Goal: Obtain resource: Obtain resource

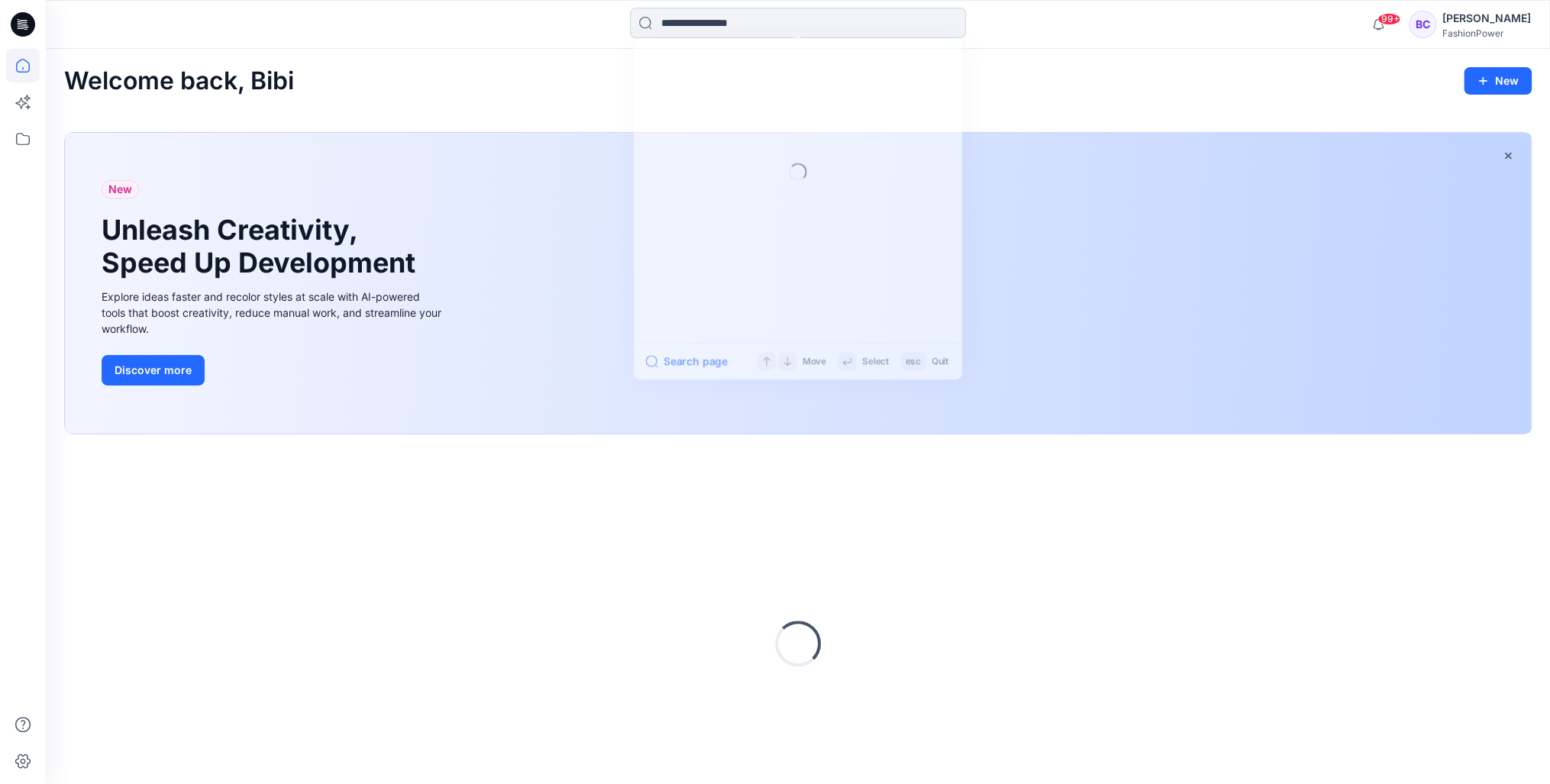
drag, startPoint x: 840, startPoint y: 13, endPoint x: 833, endPoint y: 26, distance: 14.8
click at [834, 24] on input at bounding box center [798, 22] width 336 height 30
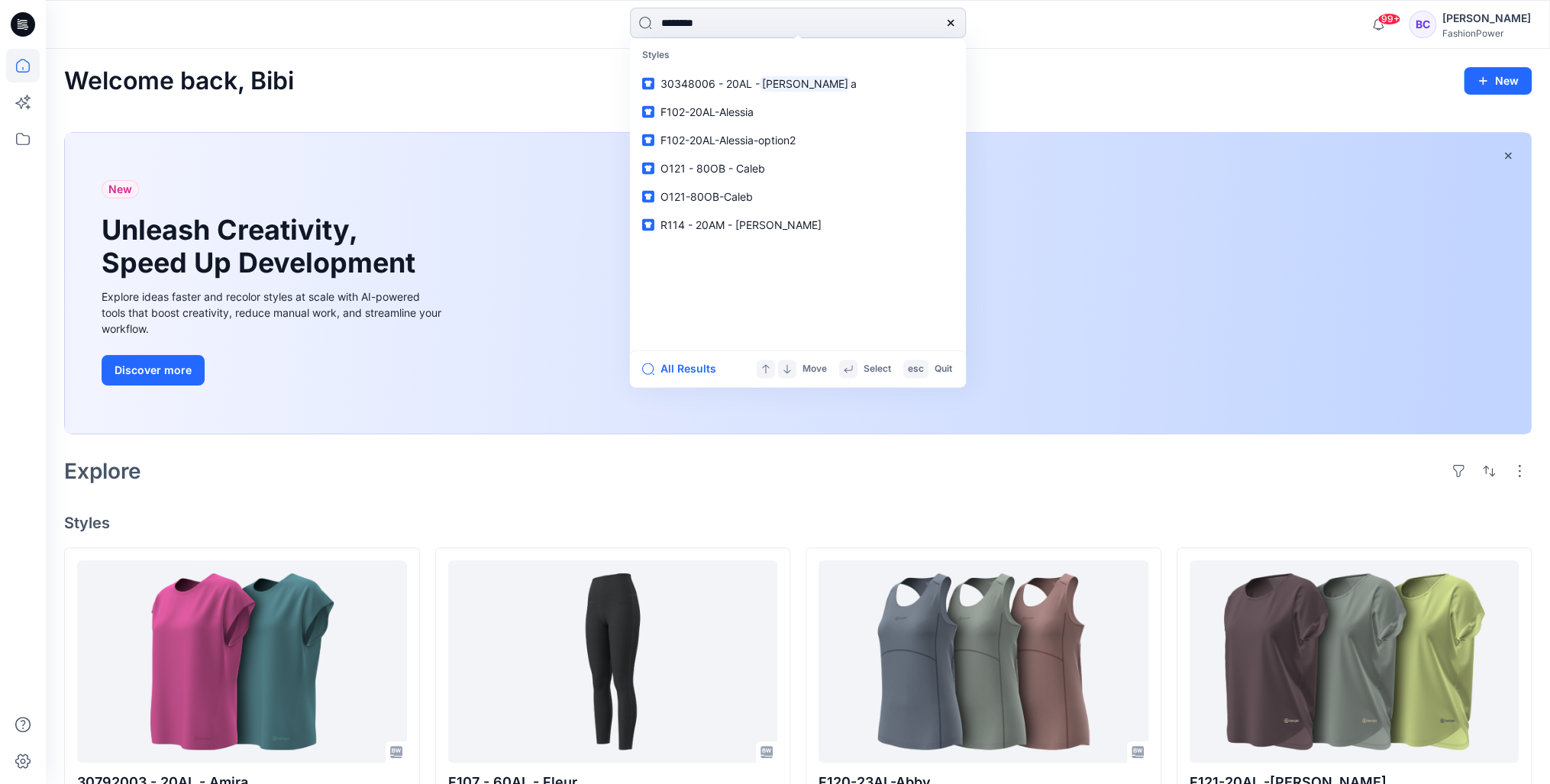
type input "*********"
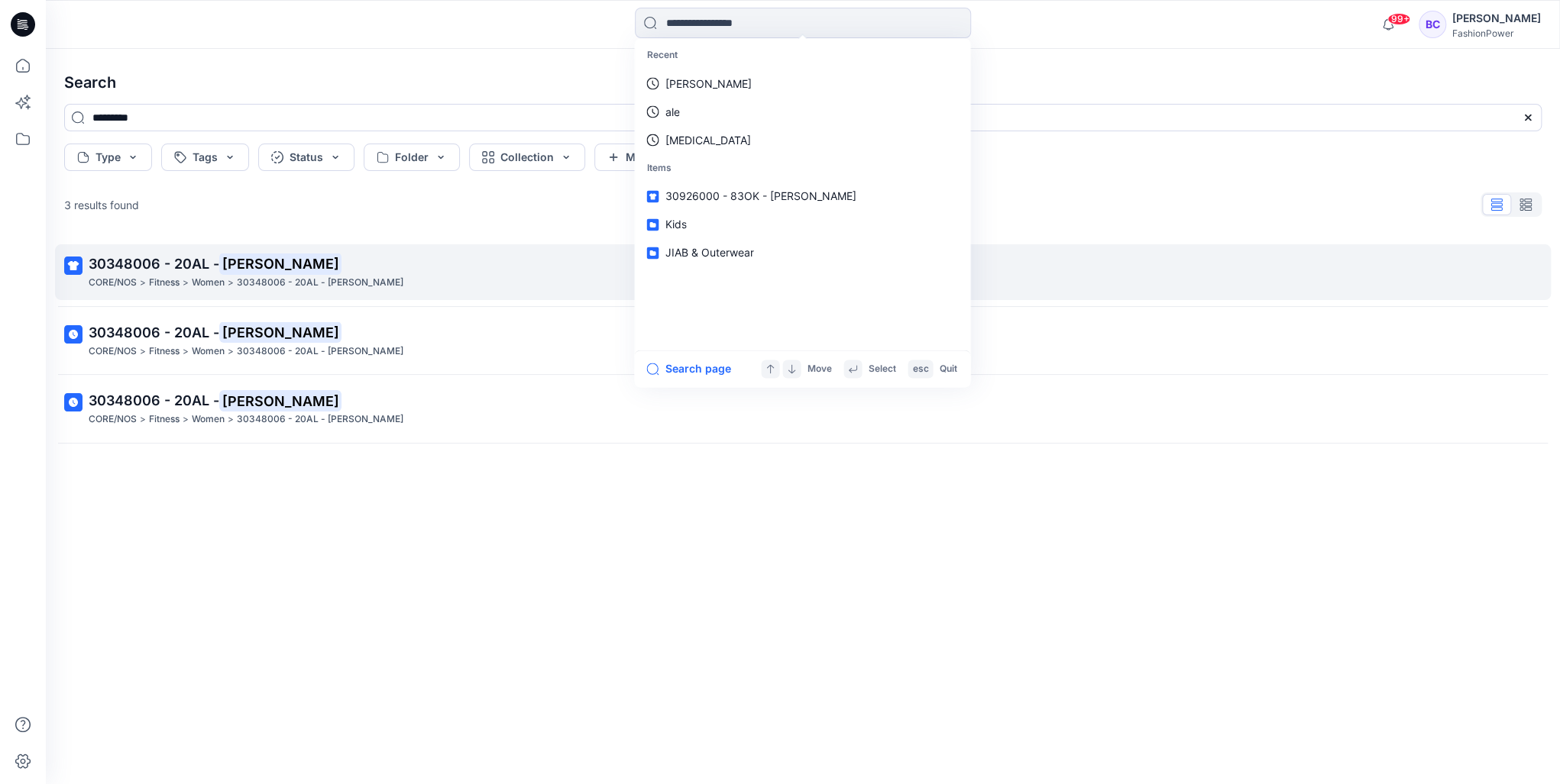
click at [292, 253] on mark "[PERSON_NAME]" at bounding box center [280, 263] width 122 height 21
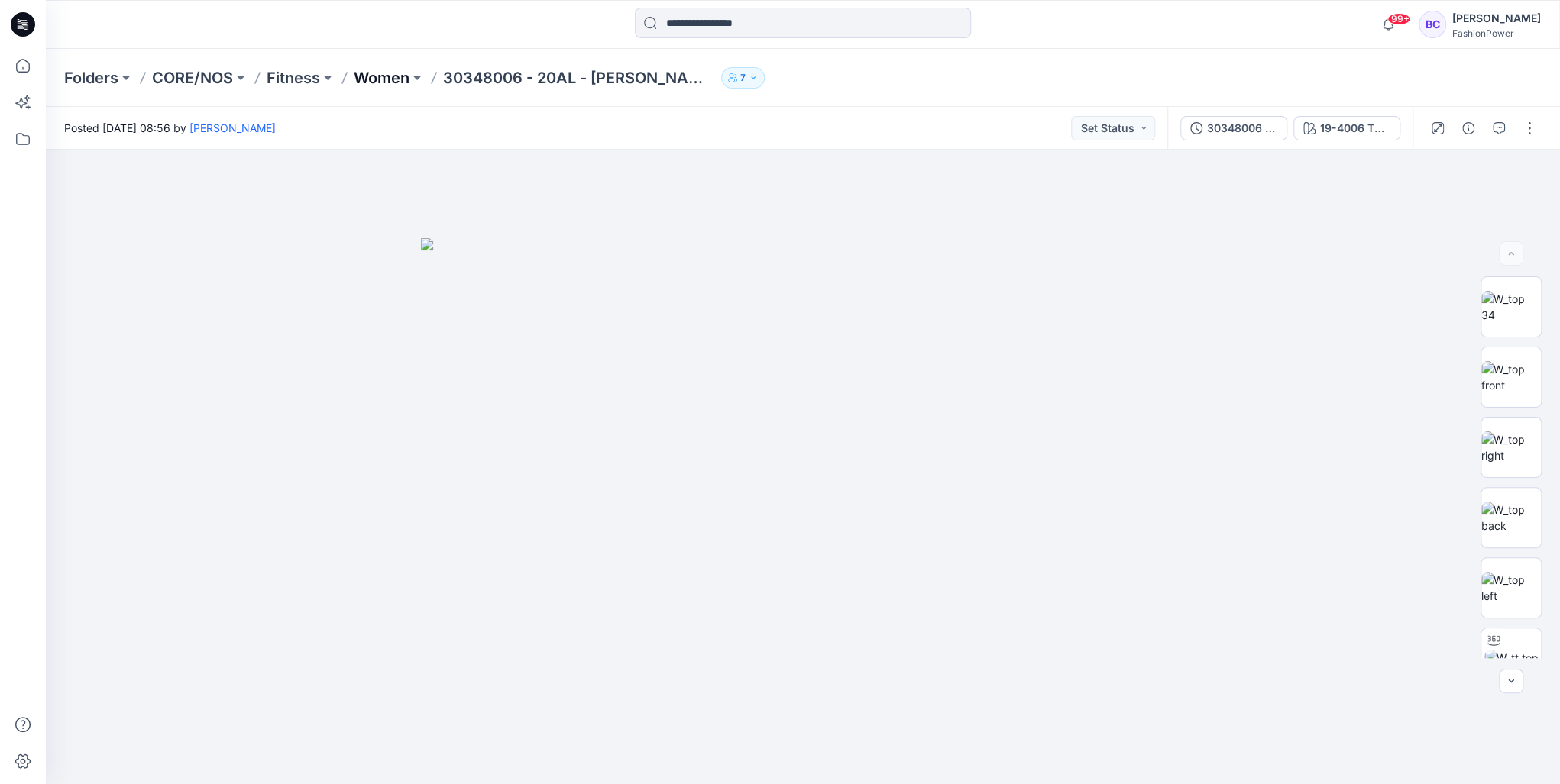
click at [380, 79] on p "Women" at bounding box center [381, 78] width 56 height 21
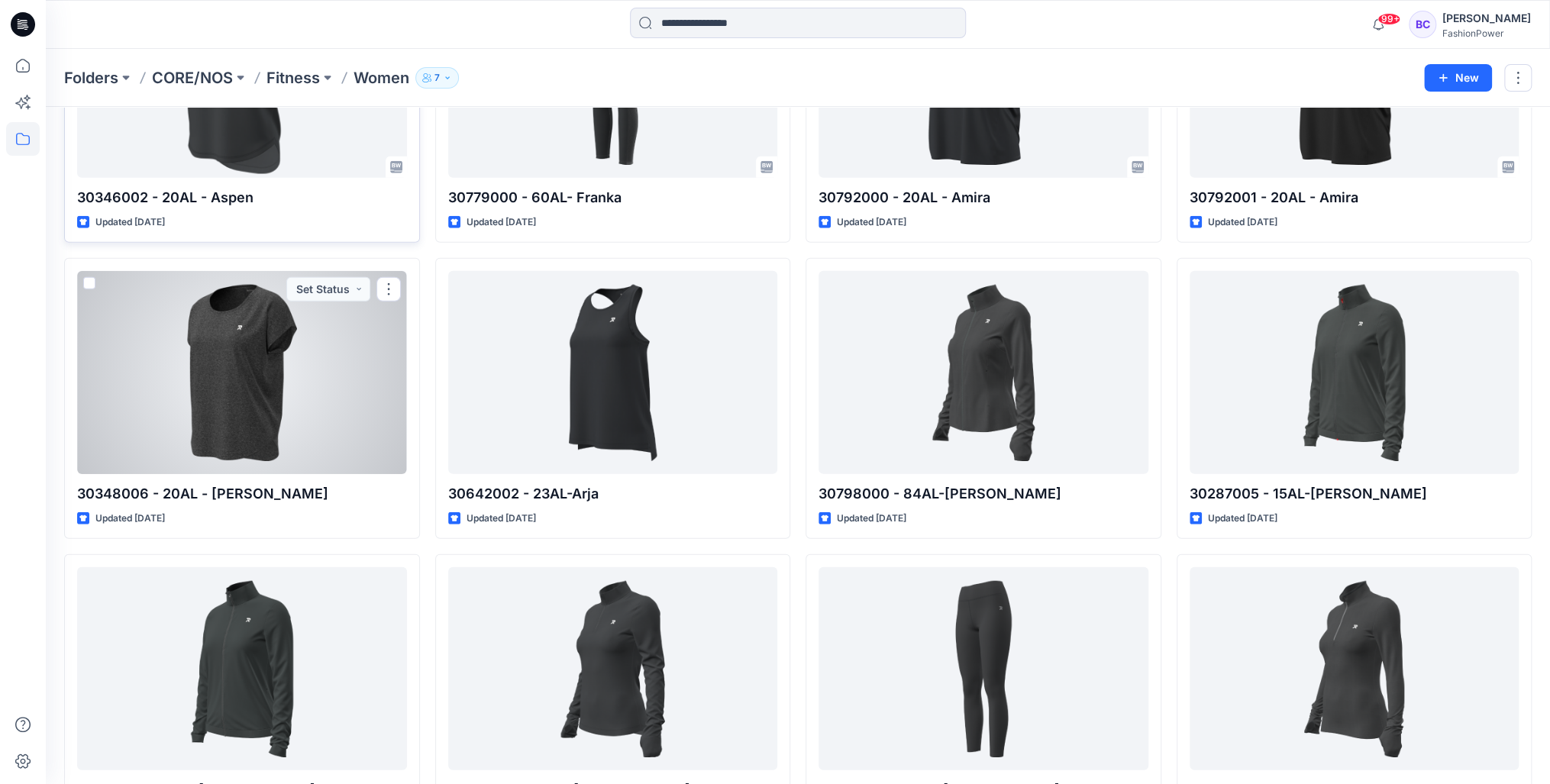
scroll to position [2330, 0]
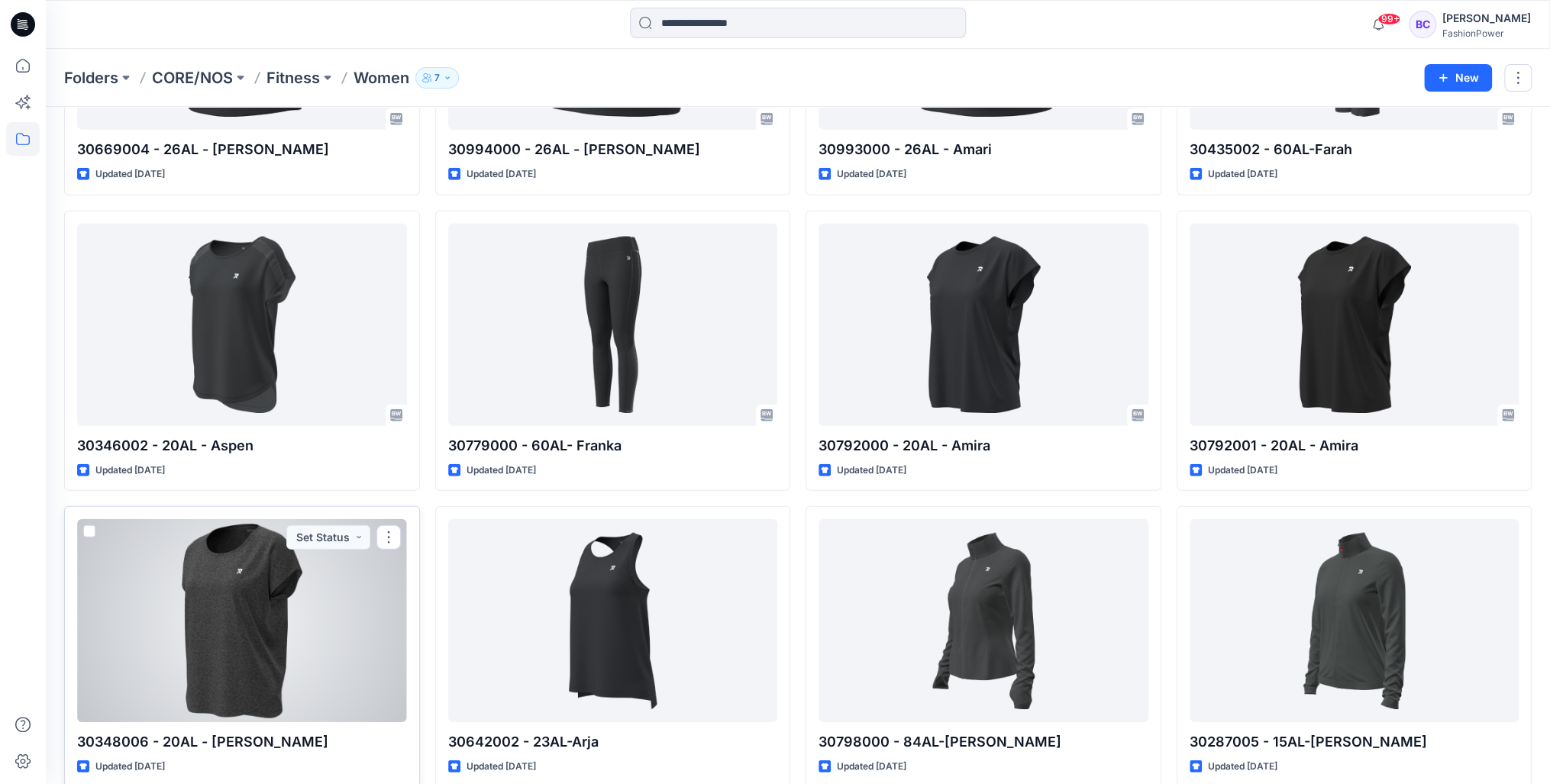
click at [302, 608] on div at bounding box center [242, 620] width 330 height 203
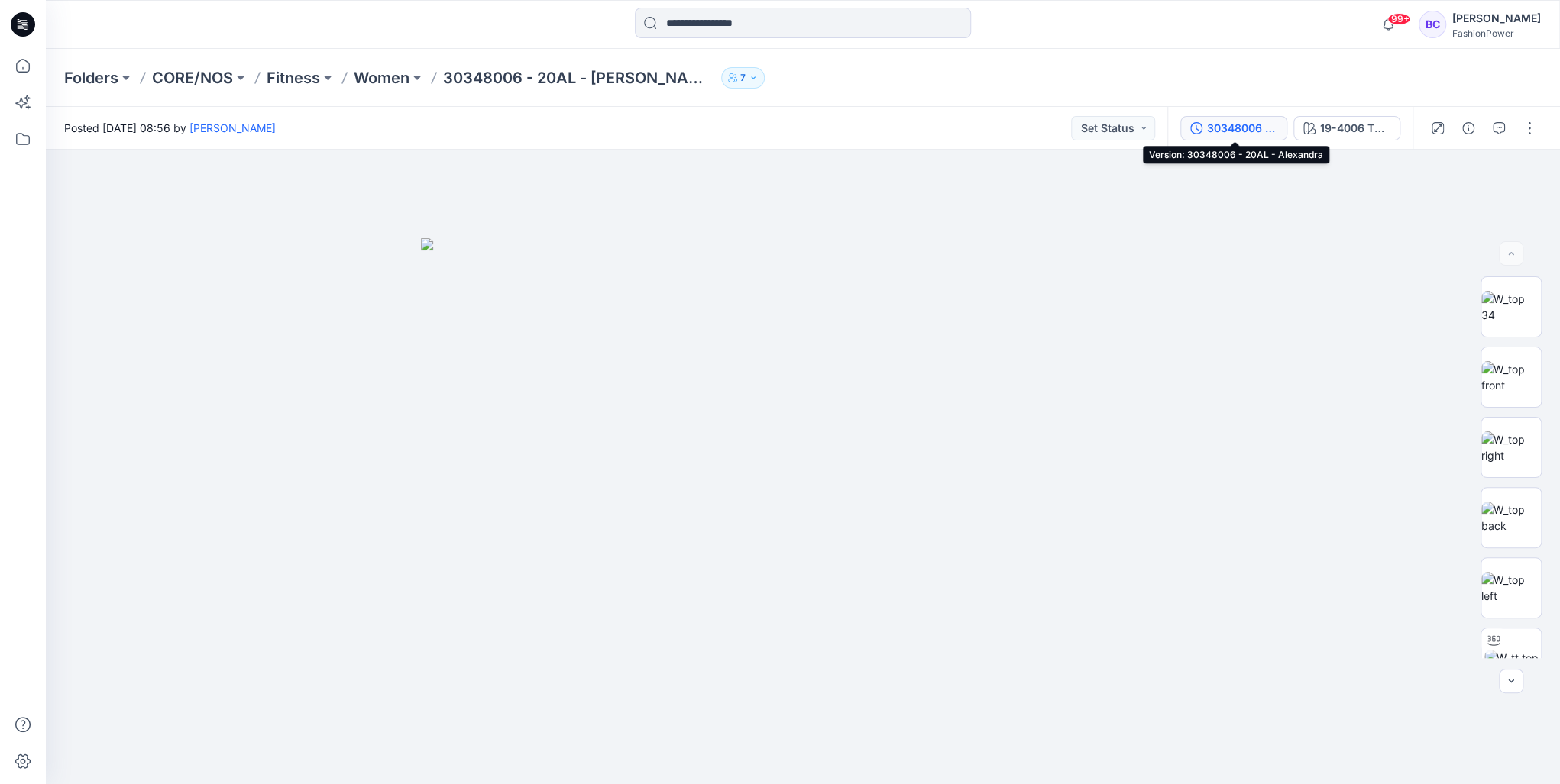
click at [1215, 139] on button "30348006 - 20AL - [PERSON_NAME]" at bounding box center [1234, 128] width 107 height 24
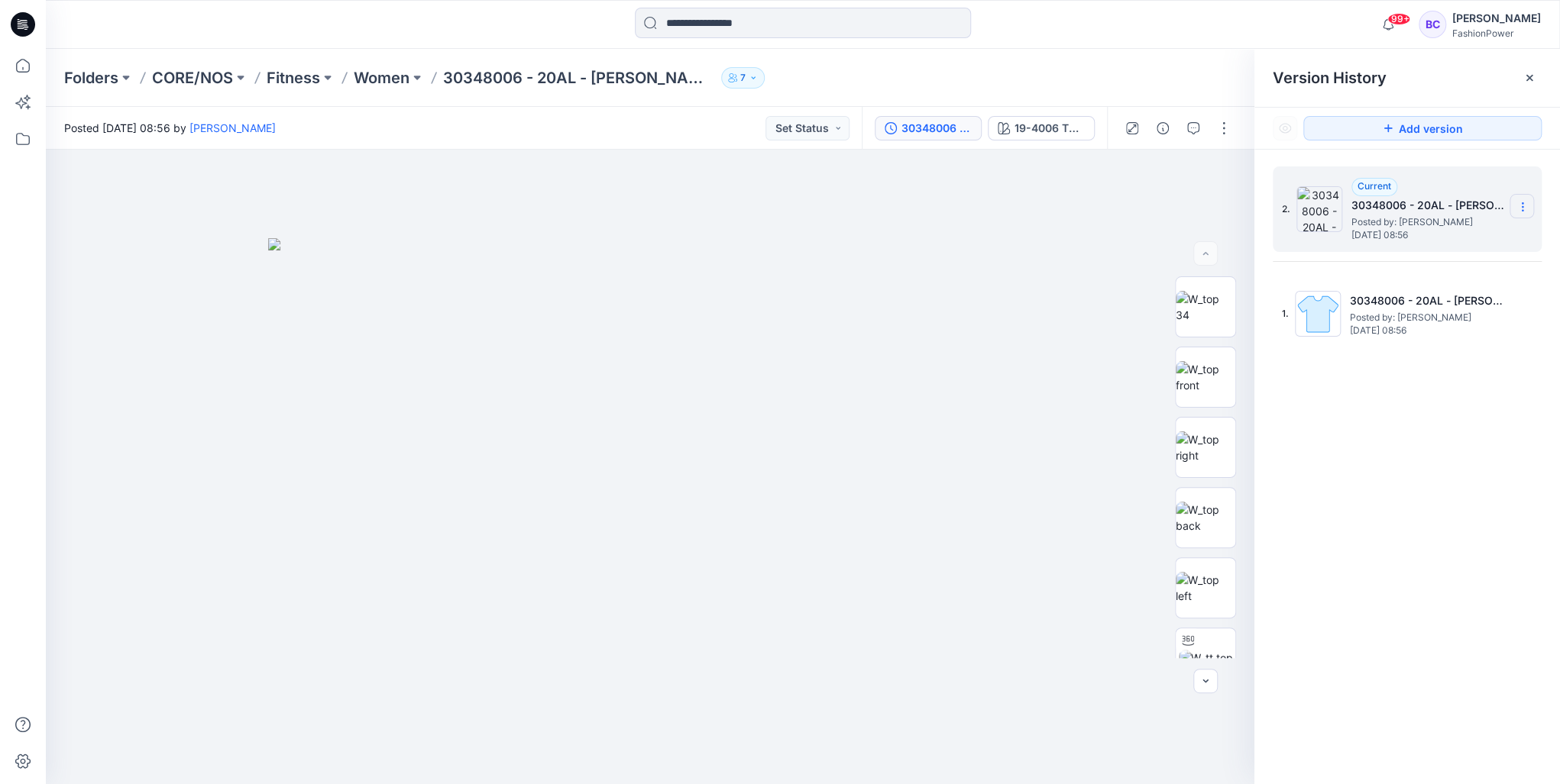
click at [1525, 210] on icon at bounding box center [1522, 206] width 13 height 13
click at [1447, 174] on div "2. Current 30348006 - 20AL - [PERSON_NAME] Posted by: [PERSON_NAME] [DATE] 08:56" at bounding box center [1395, 208] width 229 height 73
click at [934, 130] on div "30348006 - 20AL - [PERSON_NAME]" at bounding box center [936, 128] width 70 height 17
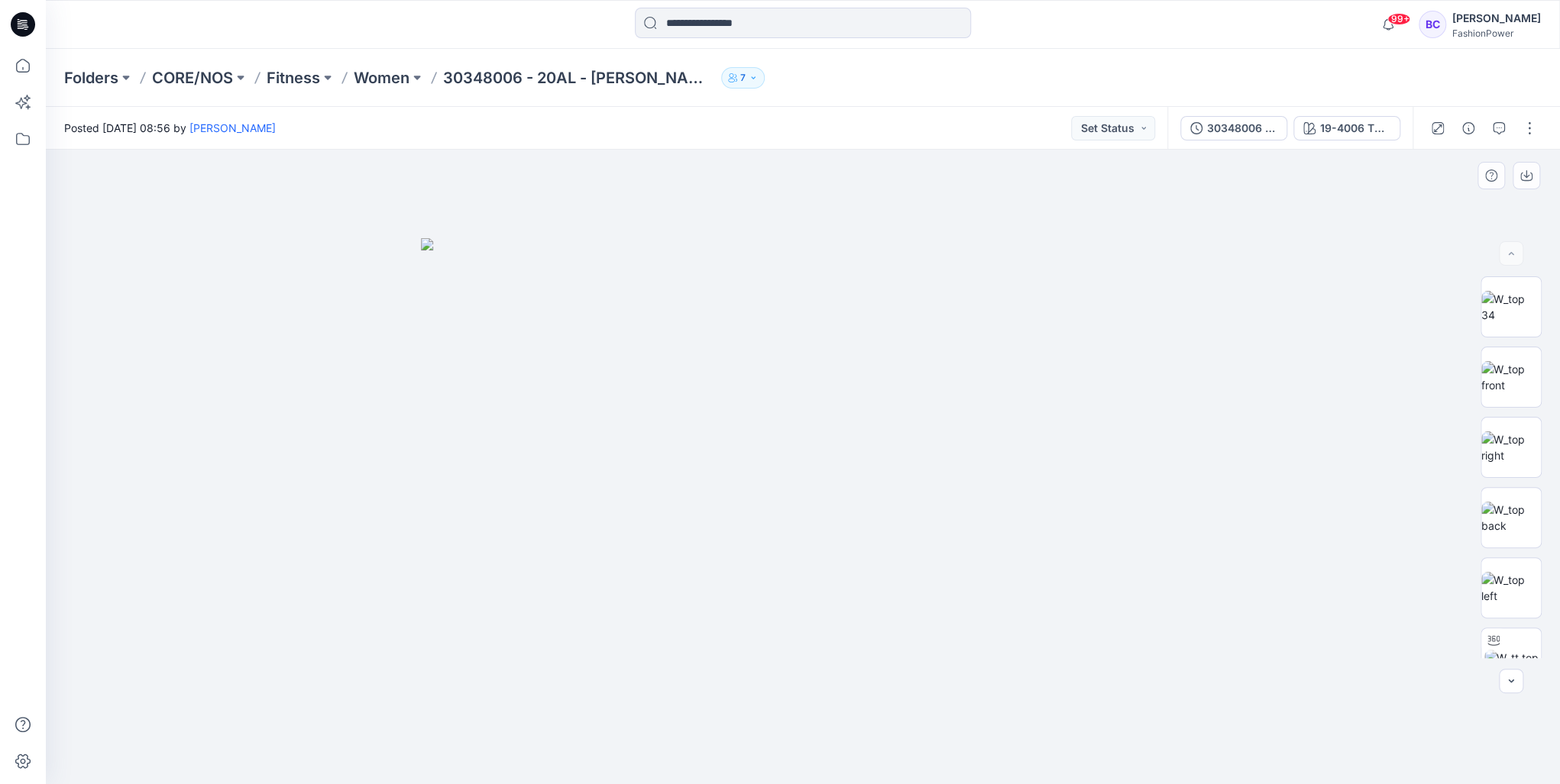
click at [836, 260] on img at bounding box center [803, 511] width 764 height 546
click at [613, 77] on p "30348006 - 20AL - [PERSON_NAME]" at bounding box center [579, 78] width 272 height 21
click at [492, 80] on p "30348006 - 20AL - [PERSON_NAME]" at bounding box center [579, 78] width 272 height 21
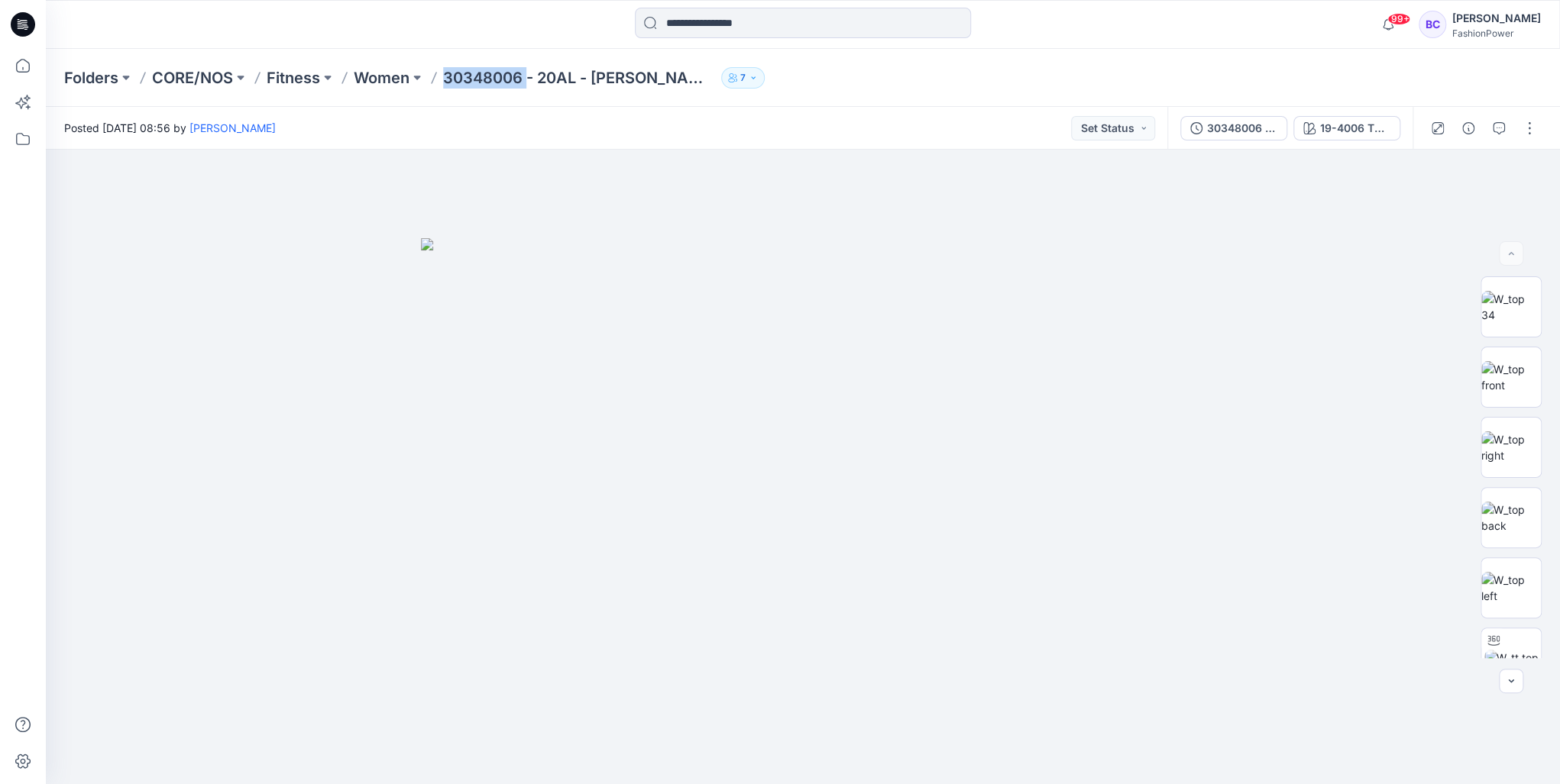
copy p "30348006"
click at [760, 19] on input at bounding box center [802, 22] width 336 height 30
paste input "********"
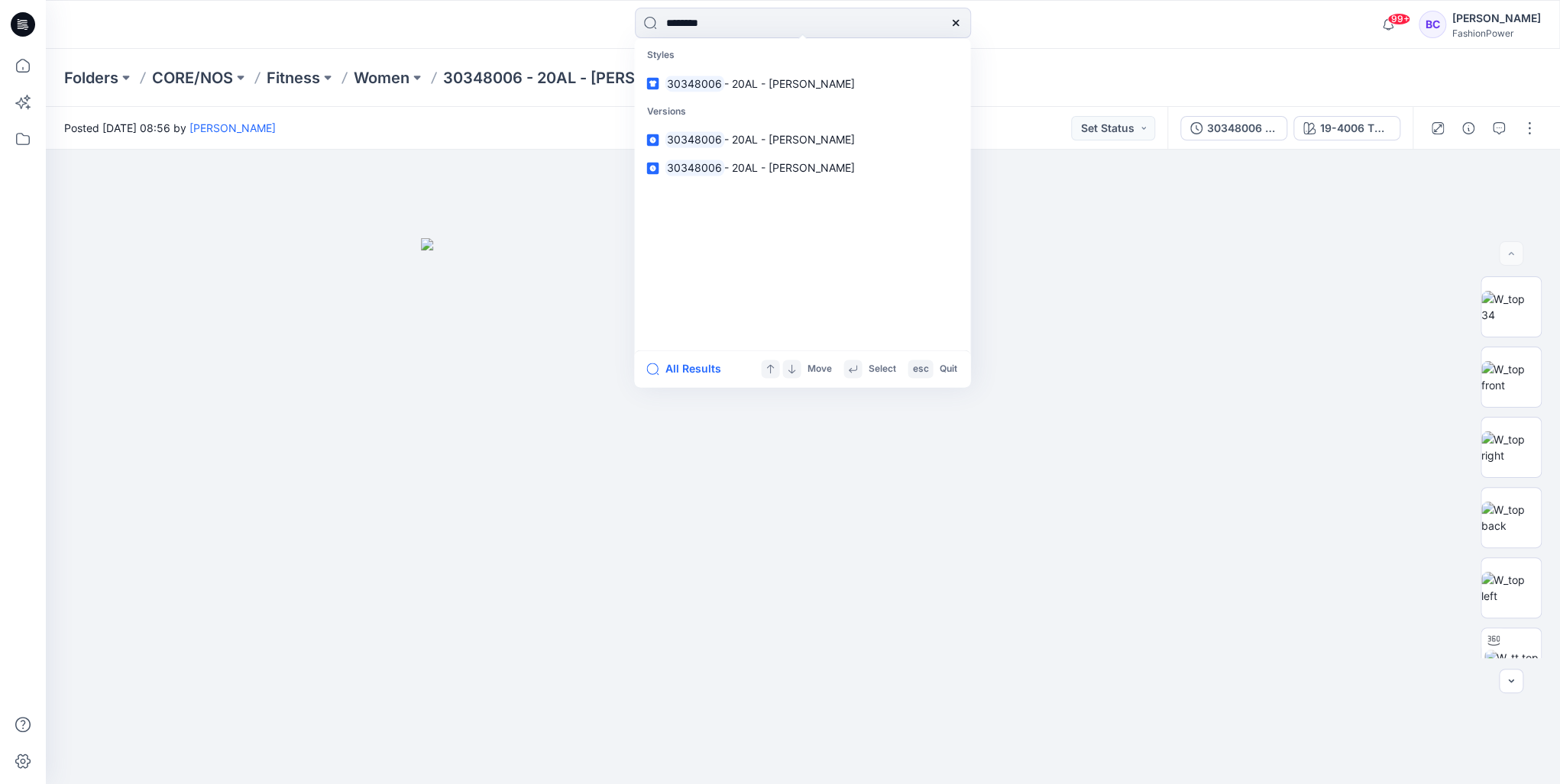
type input "*******"
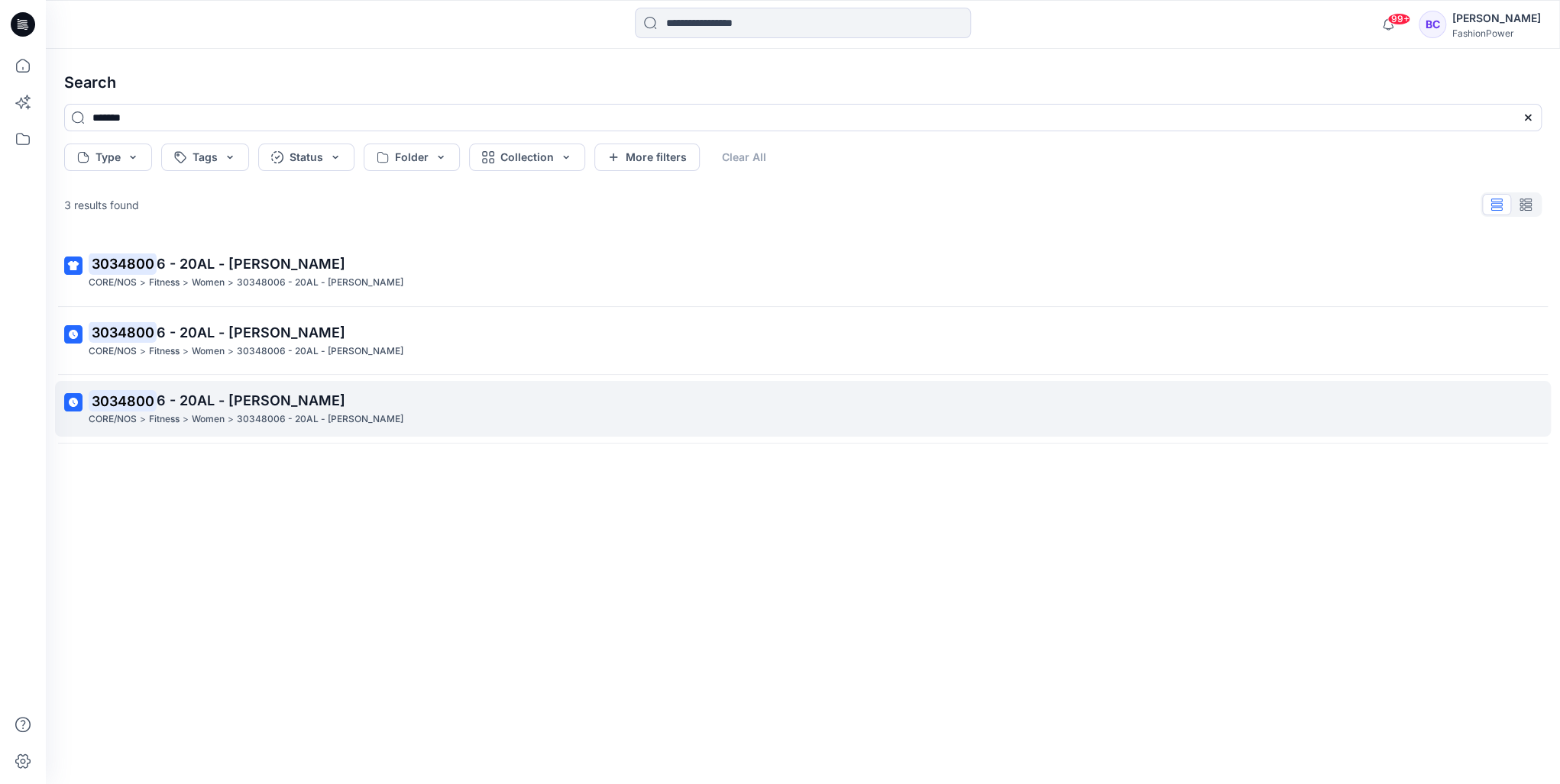
click at [199, 412] on p "Women" at bounding box center [209, 419] width 33 height 16
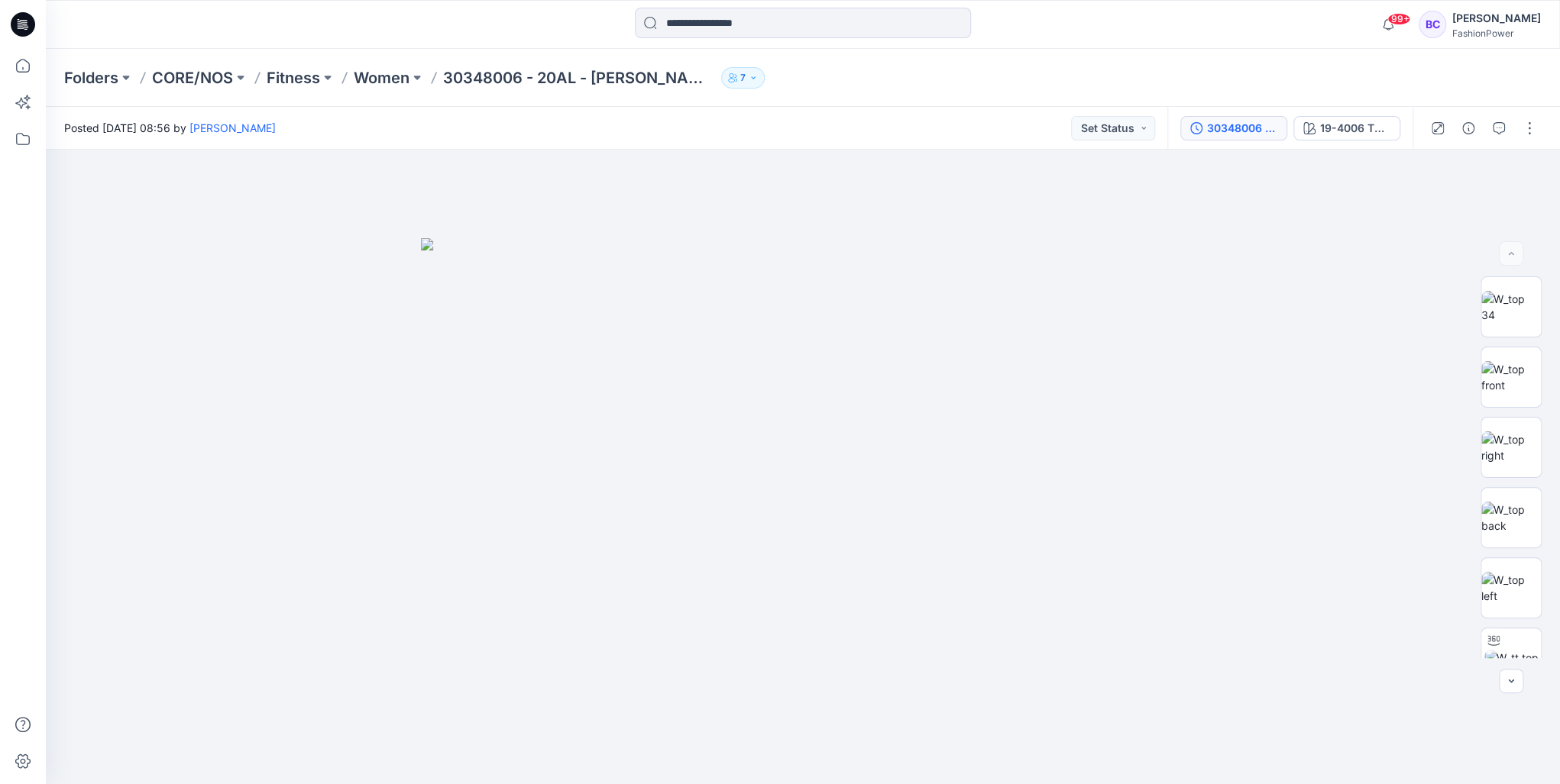
click at [1246, 118] on button "30348006 - 20AL - [PERSON_NAME]" at bounding box center [1234, 128] width 107 height 24
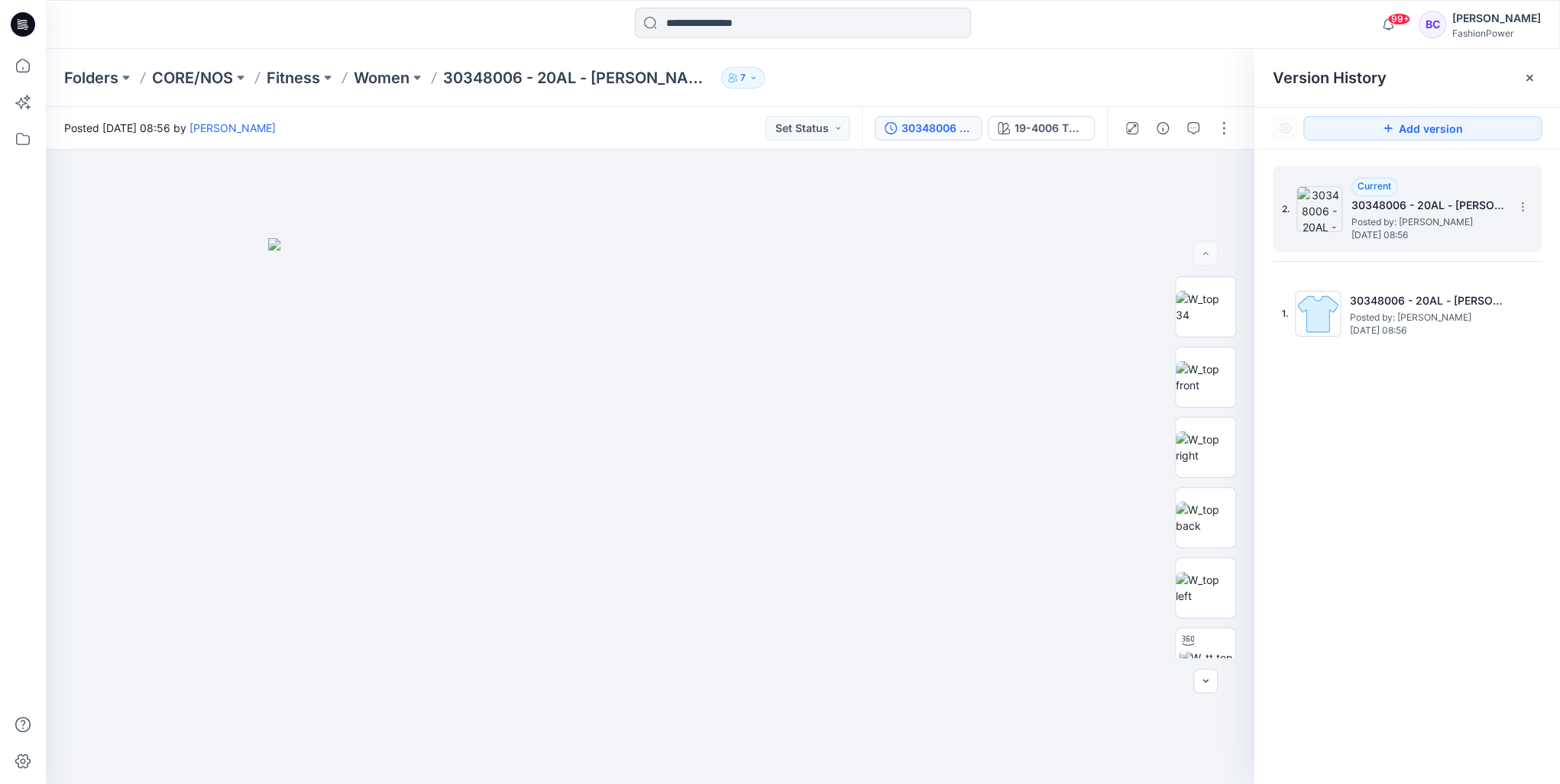
drag, startPoint x: 1466, startPoint y: 266, endPoint x: 1514, endPoint y: 185, distance: 94.2
click at [1514, 185] on div "2. Current 30348006 - 20AL - [PERSON_NAME] Posted by: [PERSON_NAME] [DATE] 08:56" at bounding box center [1407, 209] width 269 height 86
click at [1523, 200] on section at bounding box center [1521, 205] width 24 height 24
click at [36, 70] on icon at bounding box center [22, 65] width 33 height 33
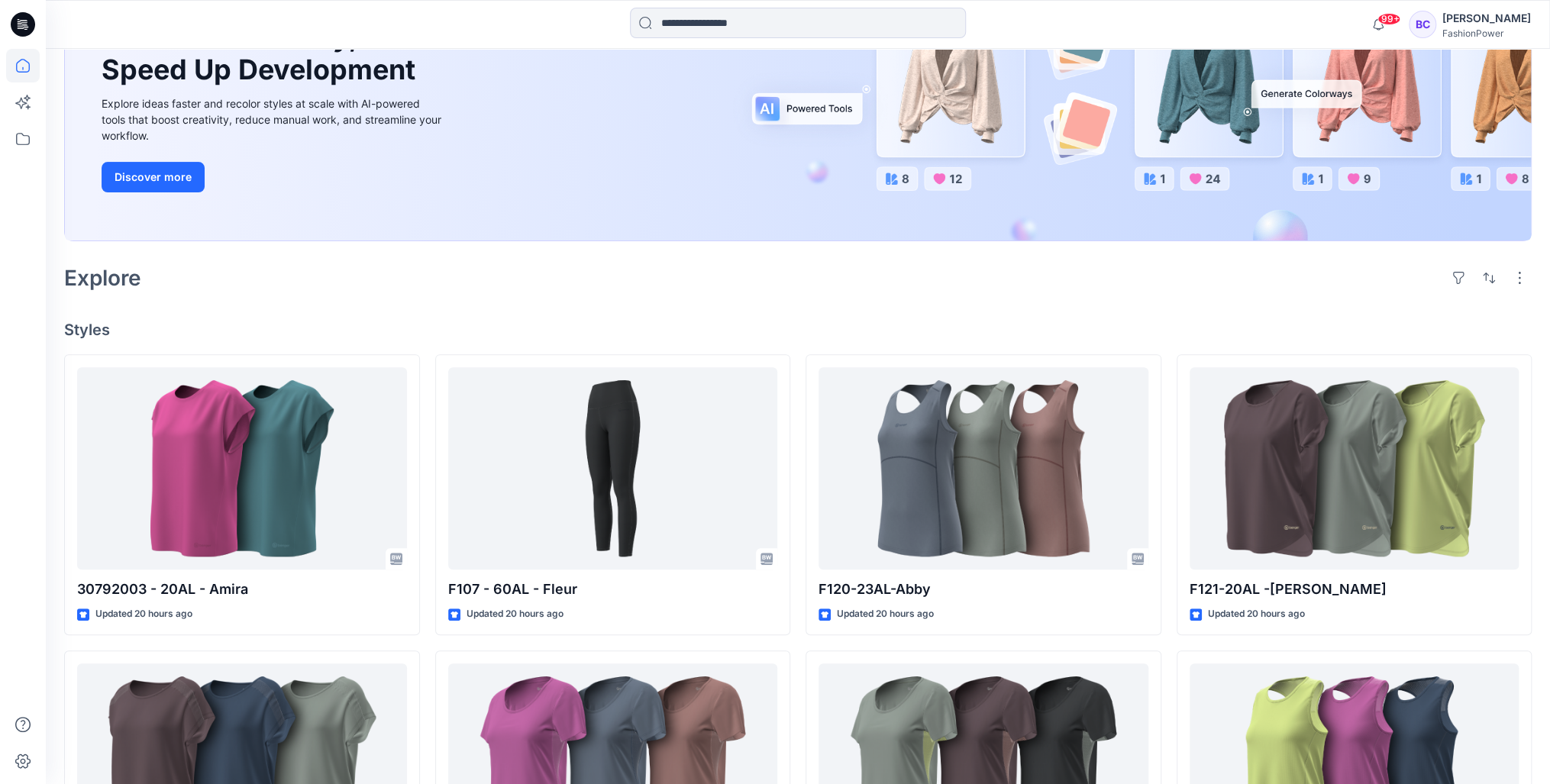
scroll to position [428, 0]
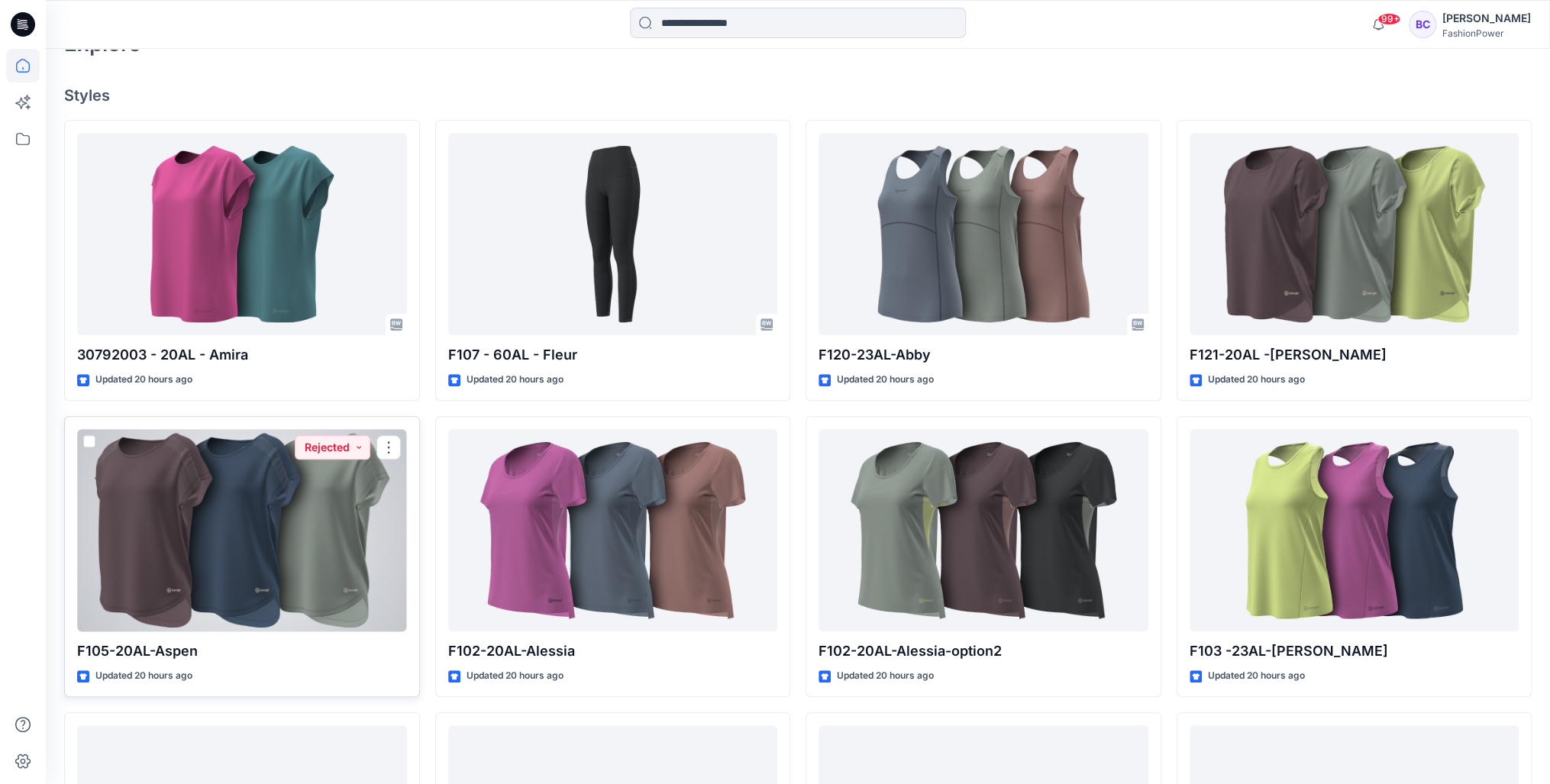
click at [242, 494] on div at bounding box center [242, 531] width 330 height 203
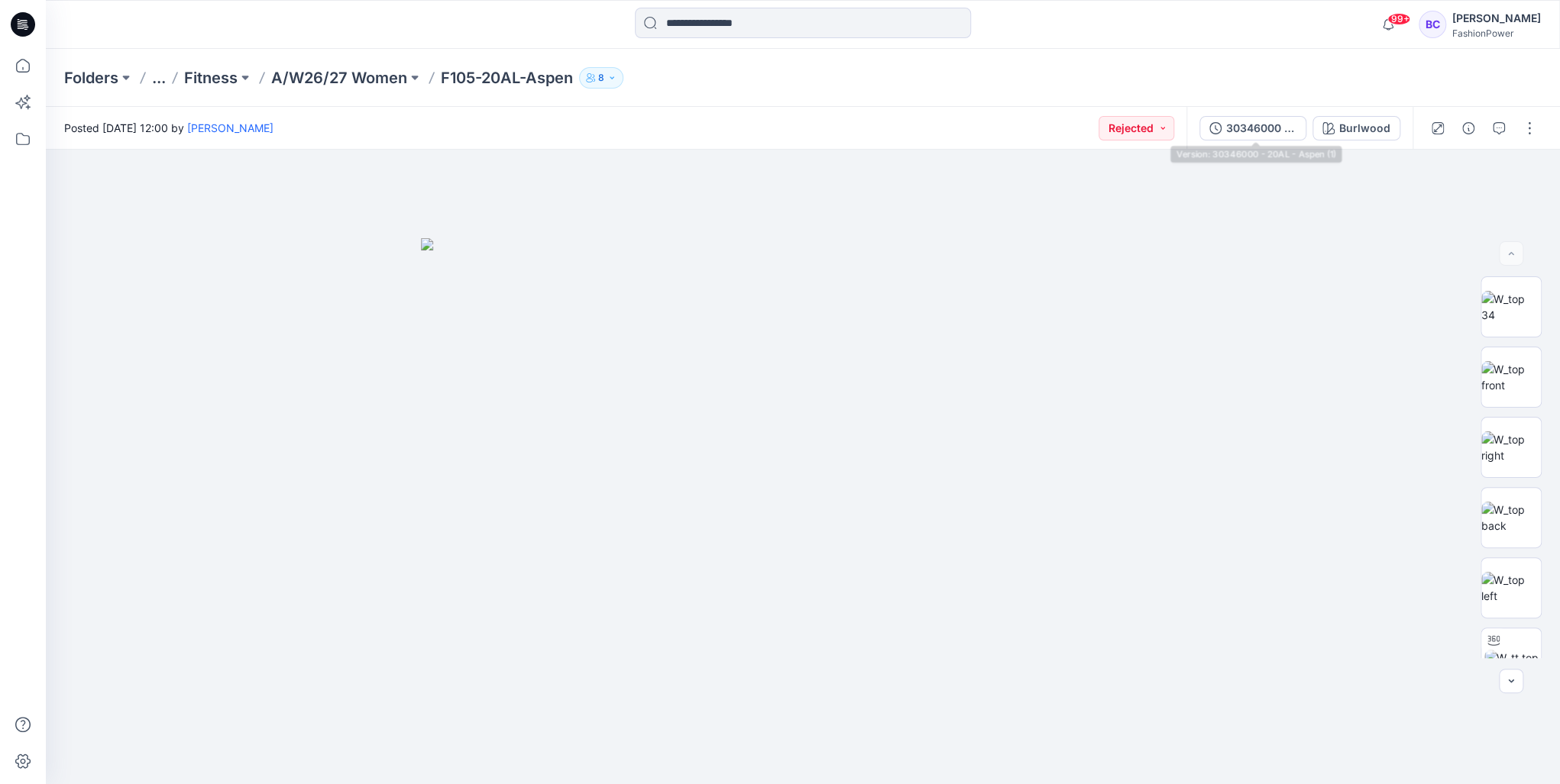
click at [1260, 143] on div "30346000 - 20AL - Aspen (1) [GEOGRAPHIC_DATA]" at bounding box center [1299, 129] width 226 height 43
click at [1260, 130] on div "30346000 - 20AL - Aspen (1)" at bounding box center [1261, 128] width 70 height 17
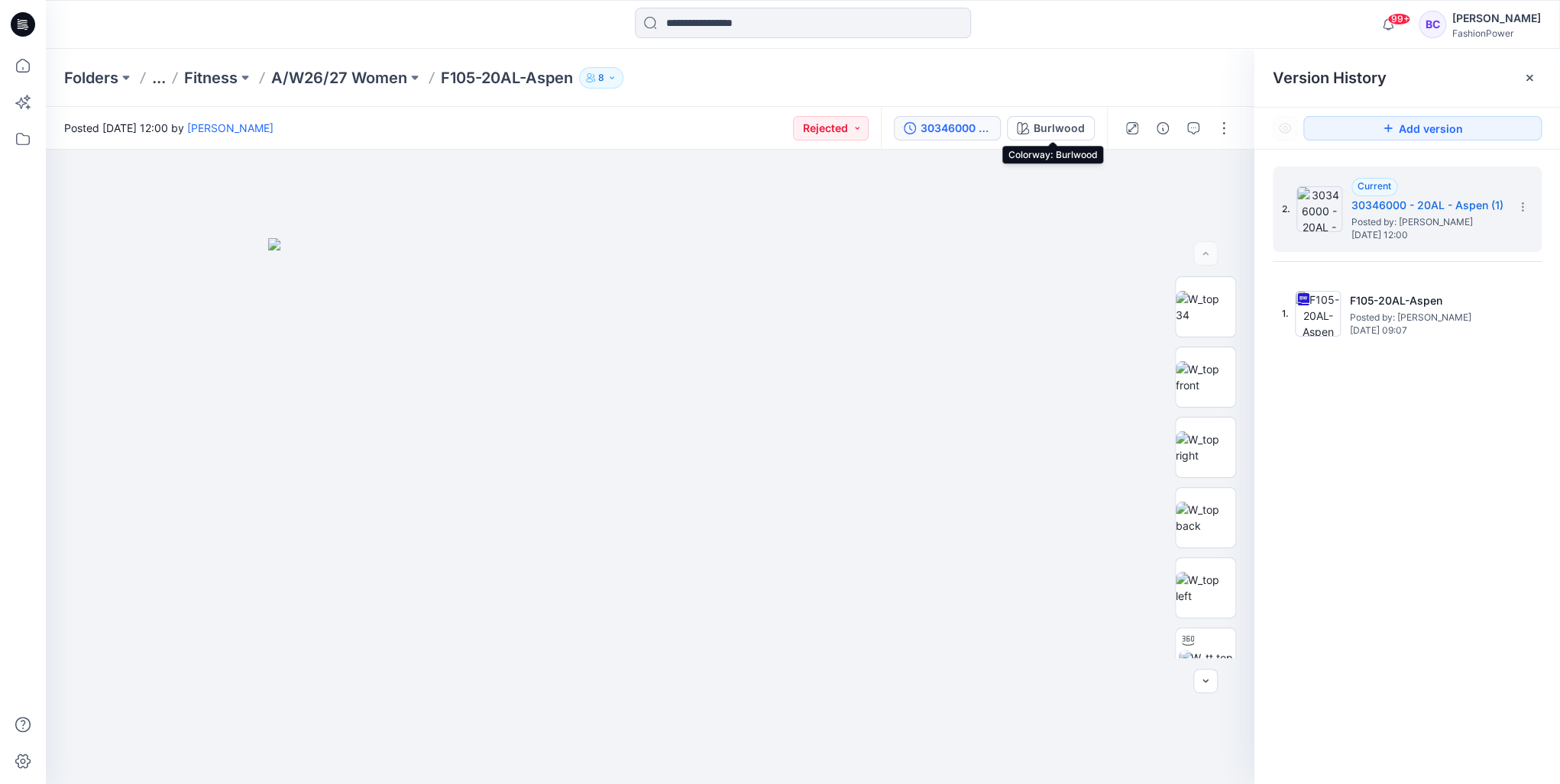
drag, startPoint x: 1083, startPoint y: 126, endPoint x: 901, endPoint y: 121, distance: 182.1
click at [1081, 126] on div "Burlwood" at bounding box center [1059, 128] width 52 height 17
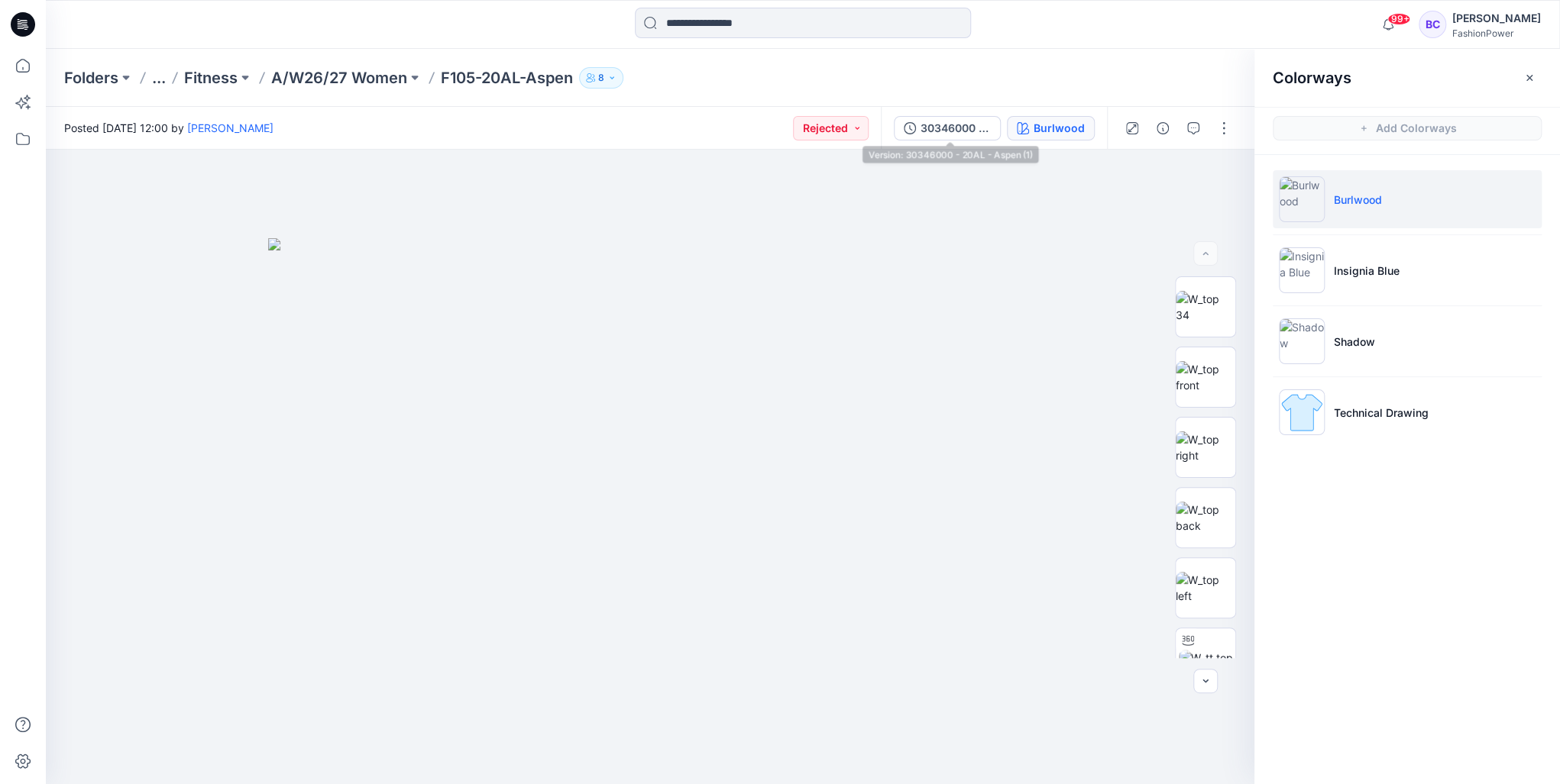
click at [881, 120] on div "Posted [DATE] 12:00 by [PERSON_NAME] Rejected" at bounding box center [463, 128] width 835 height 42
click at [913, 126] on icon "button" at bounding box center [909, 128] width 13 height 13
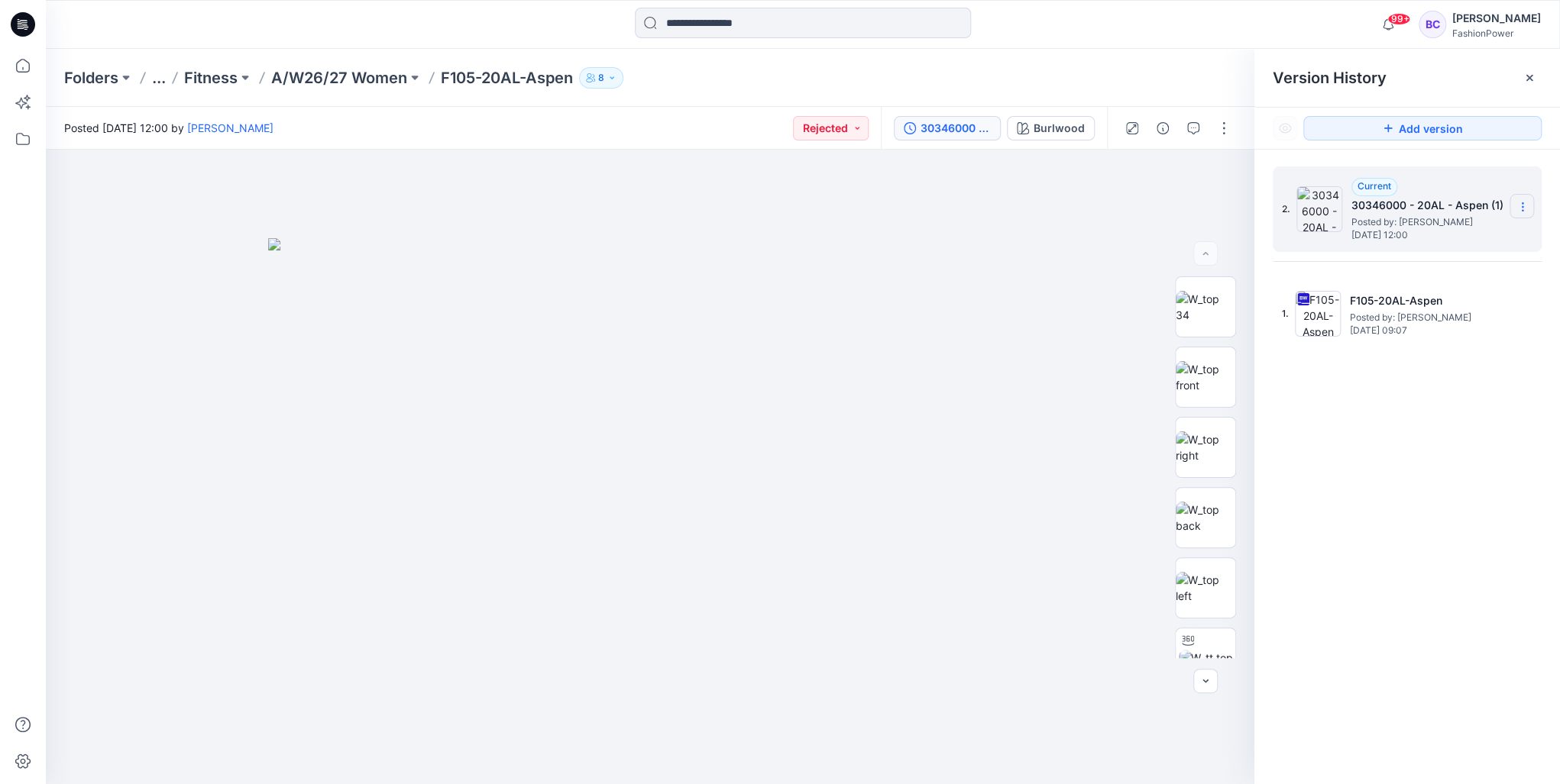
click at [1517, 206] on icon at bounding box center [1522, 206] width 13 height 13
click at [1515, 192] on div "2. Current 30346000 - 20AL - Aspen (1) Posted by: [PERSON_NAME] [DATE] 12:00" at bounding box center [1407, 209] width 269 height 86
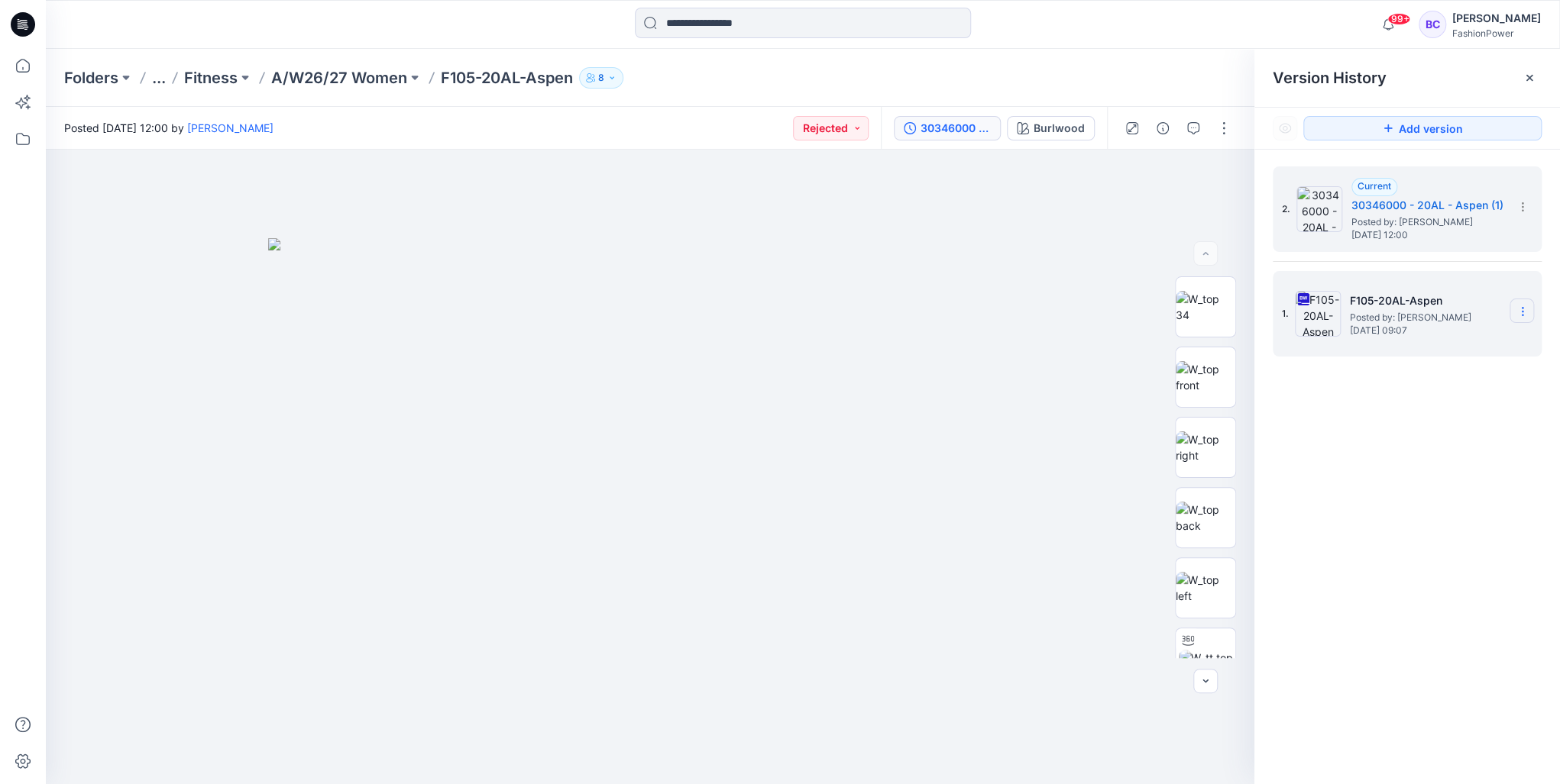
click at [1515, 304] on section at bounding box center [1521, 310] width 24 height 24
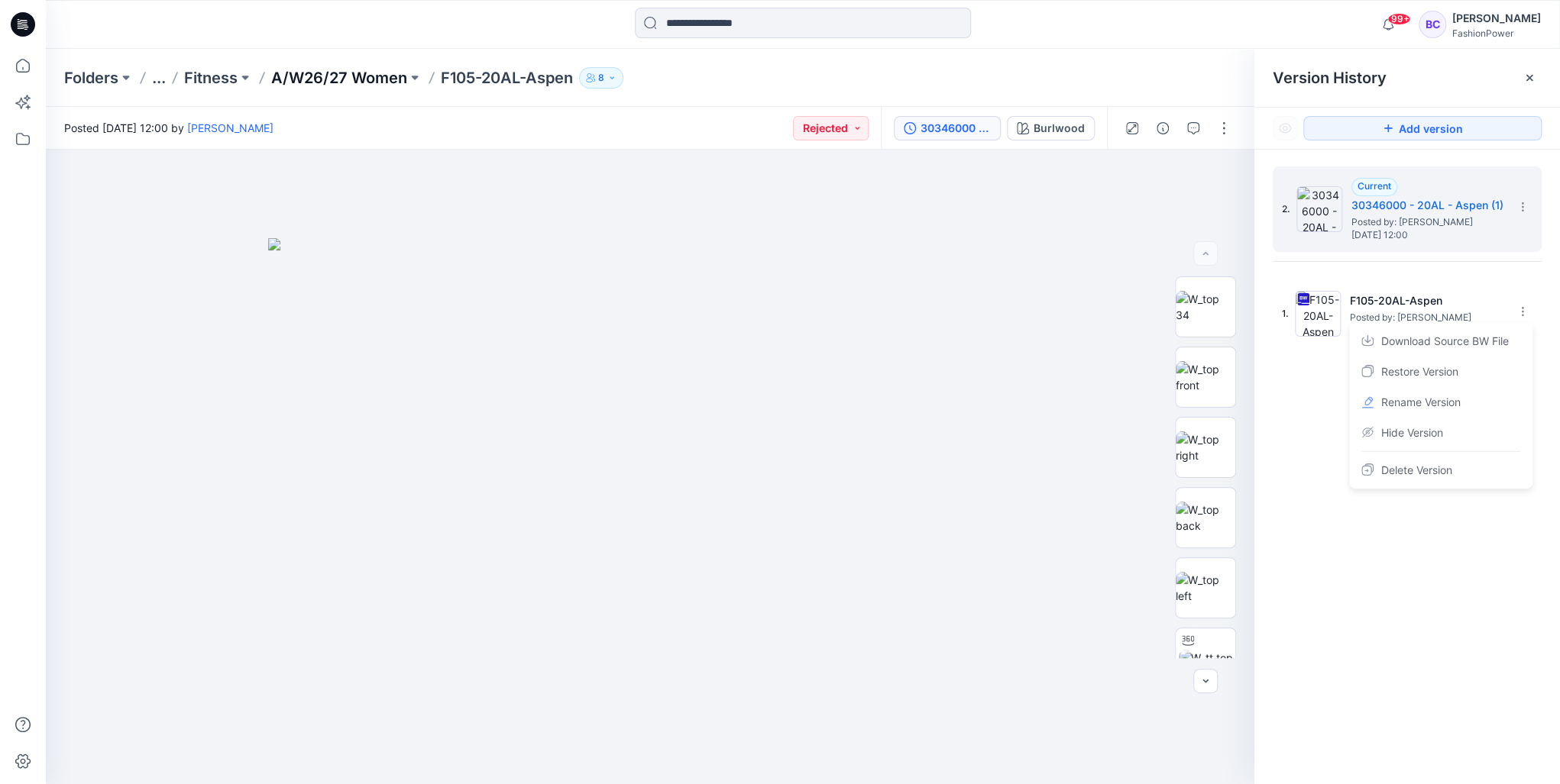
click at [364, 79] on p "A/W26/27 Women" at bounding box center [339, 78] width 136 height 21
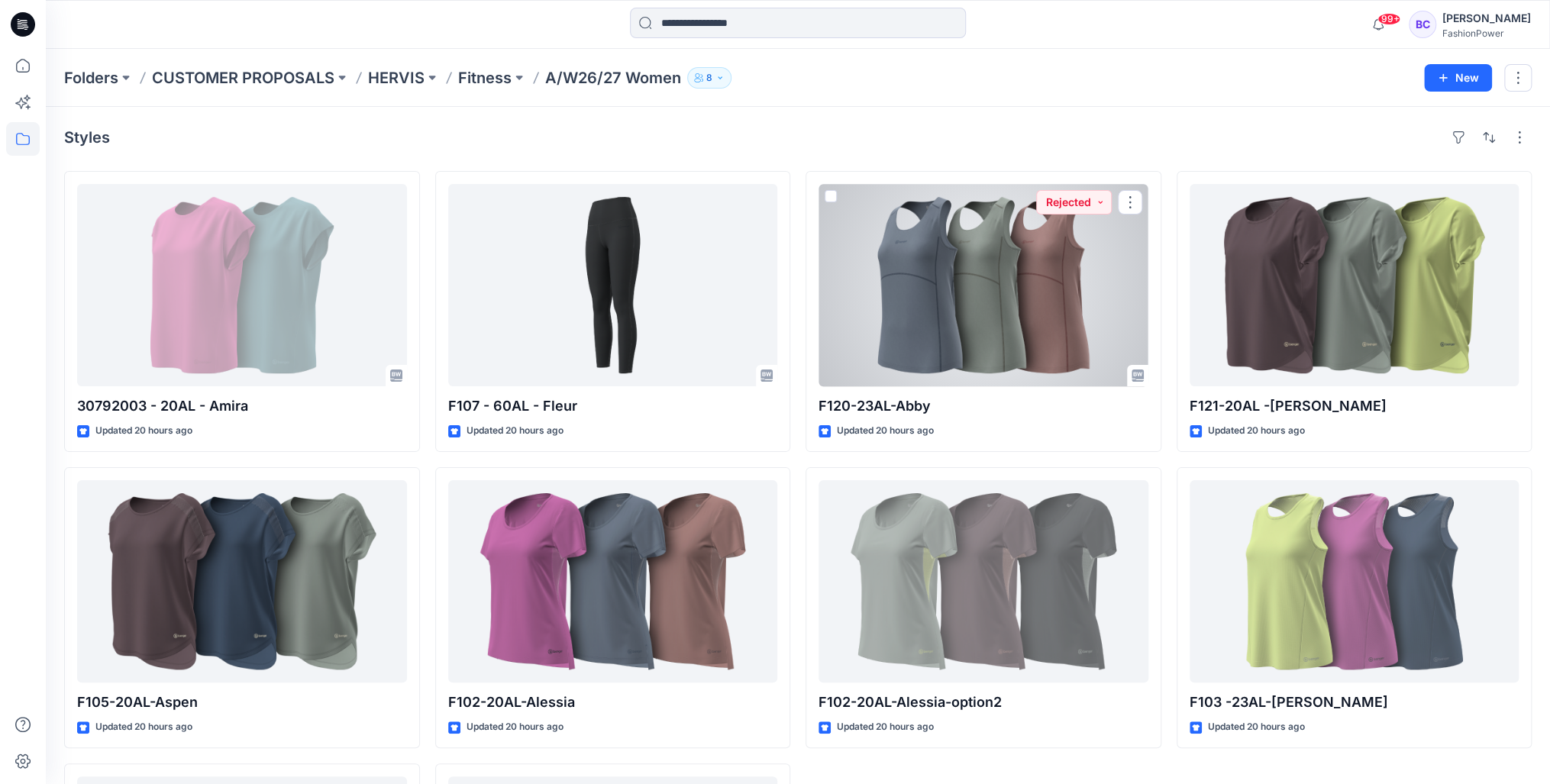
click at [1014, 287] on div at bounding box center [983, 285] width 330 height 203
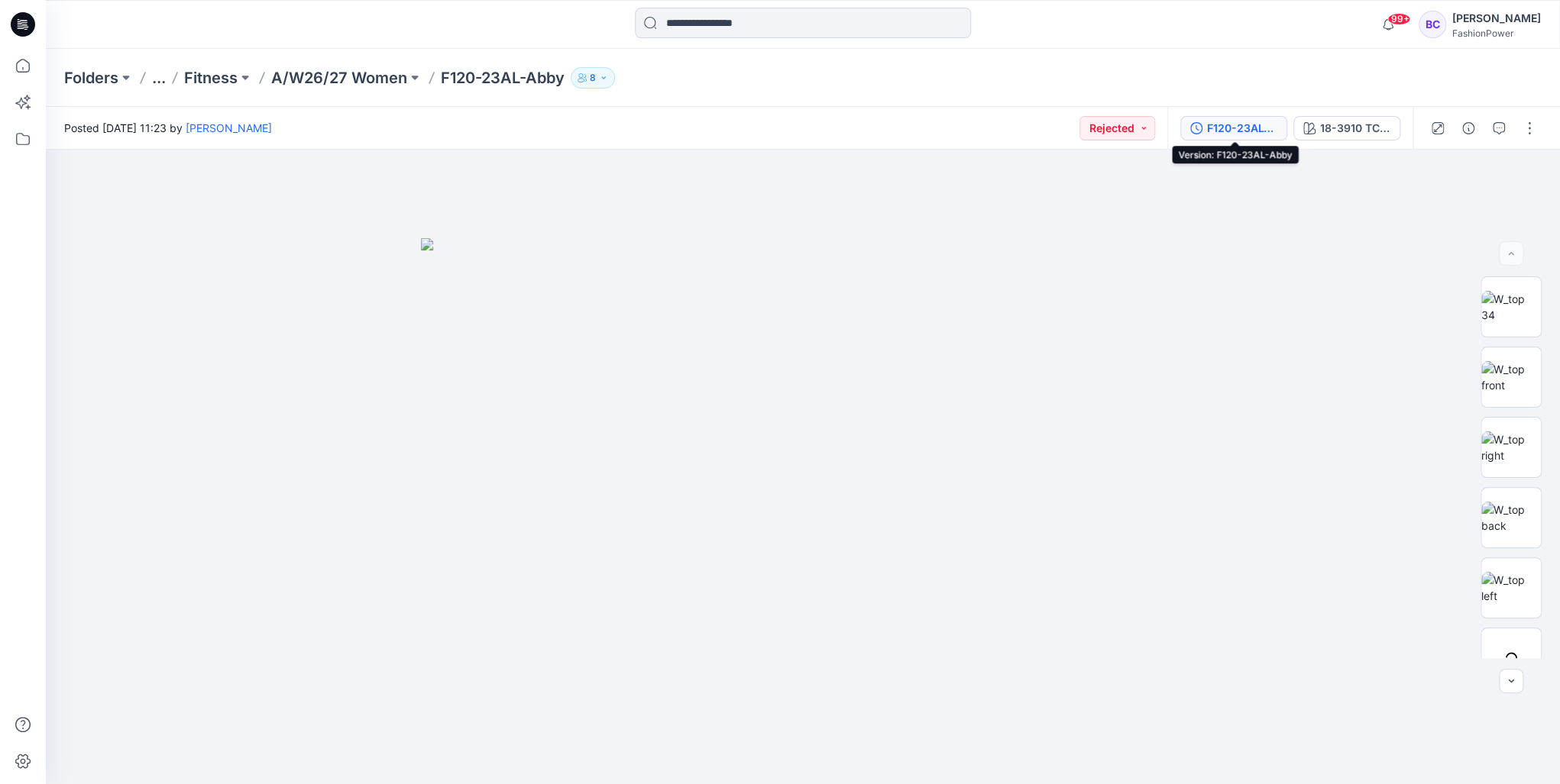
click at [1245, 133] on div "F120-23AL-Abby" at bounding box center [1241, 128] width 70 height 17
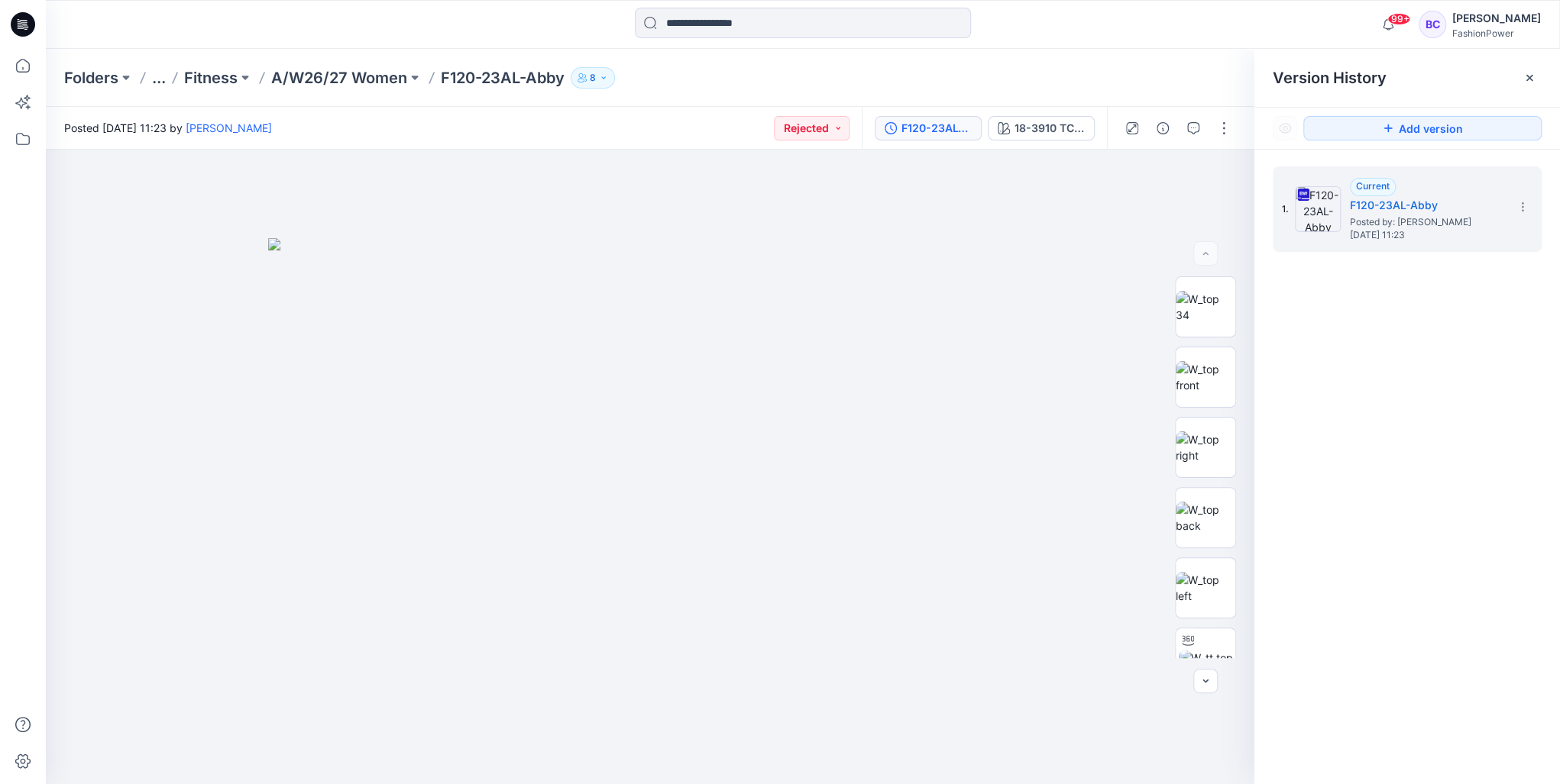
click at [353, 89] on div "Folders ... Fitness A/W26/27 Women F120-23AL-Abby 8" at bounding box center [803, 78] width 1514 height 58
click at [1532, 204] on section at bounding box center [1521, 205] width 24 height 24
click at [1419, 241] on span "Download Source BW File" at bounding box center [1444, 237] width 128 height 19
click at [37, 61] on icon at bounding box center [22, 65] width 33 height 33
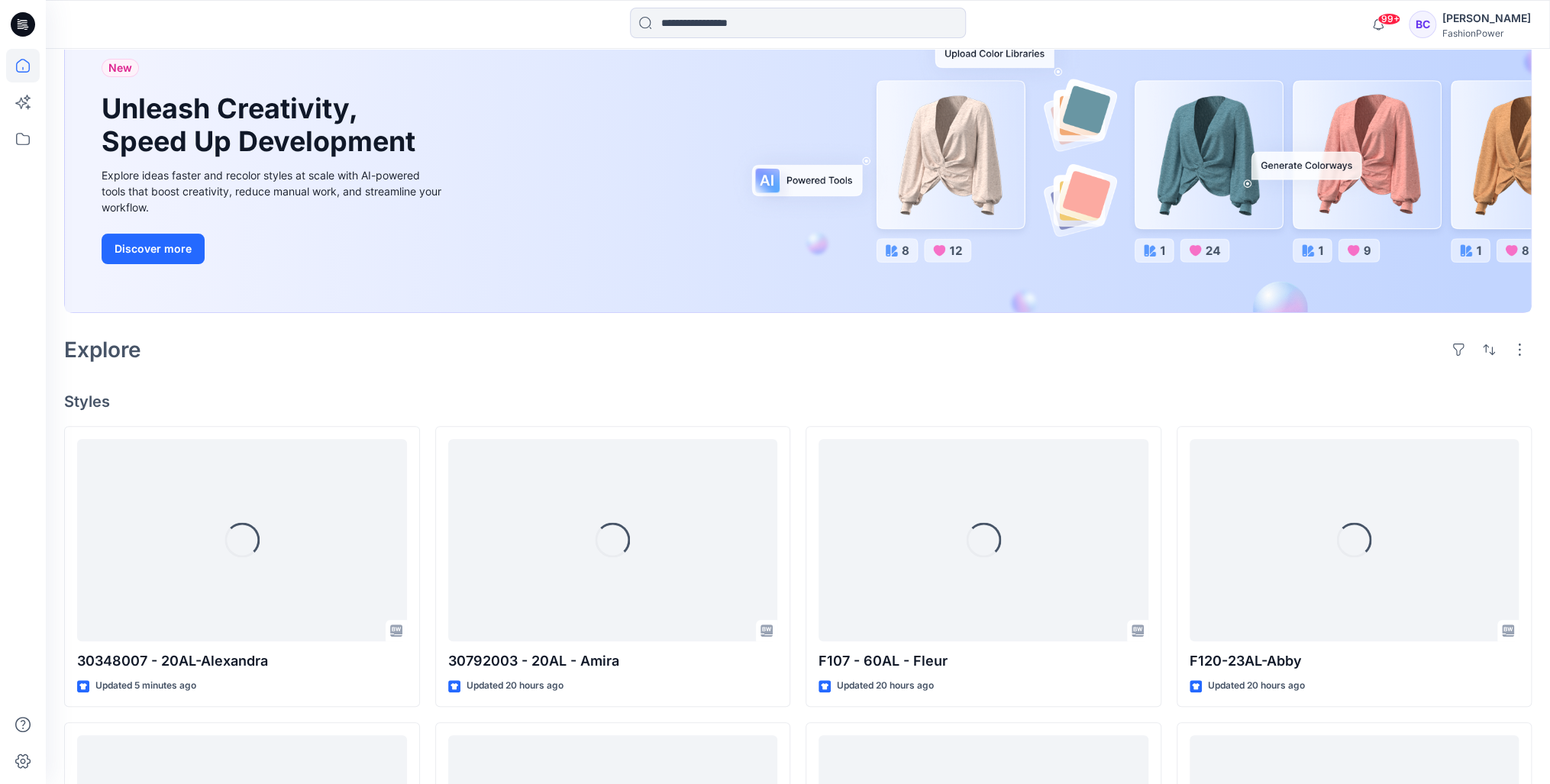
scroll to position [251, 0]
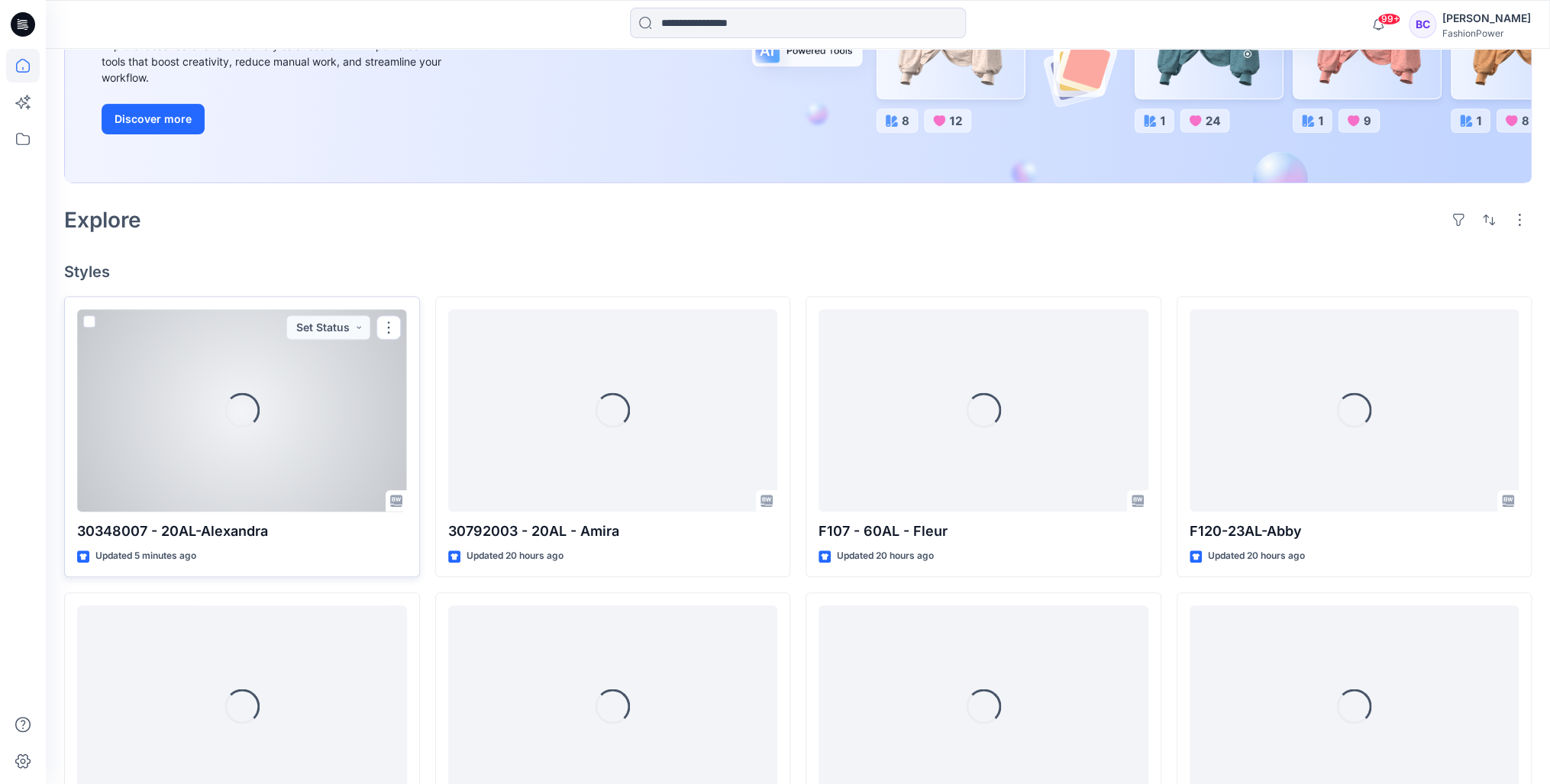
click at [320, 415] on div "Loading..." at bounding box center [242, 410] width 330 height 203
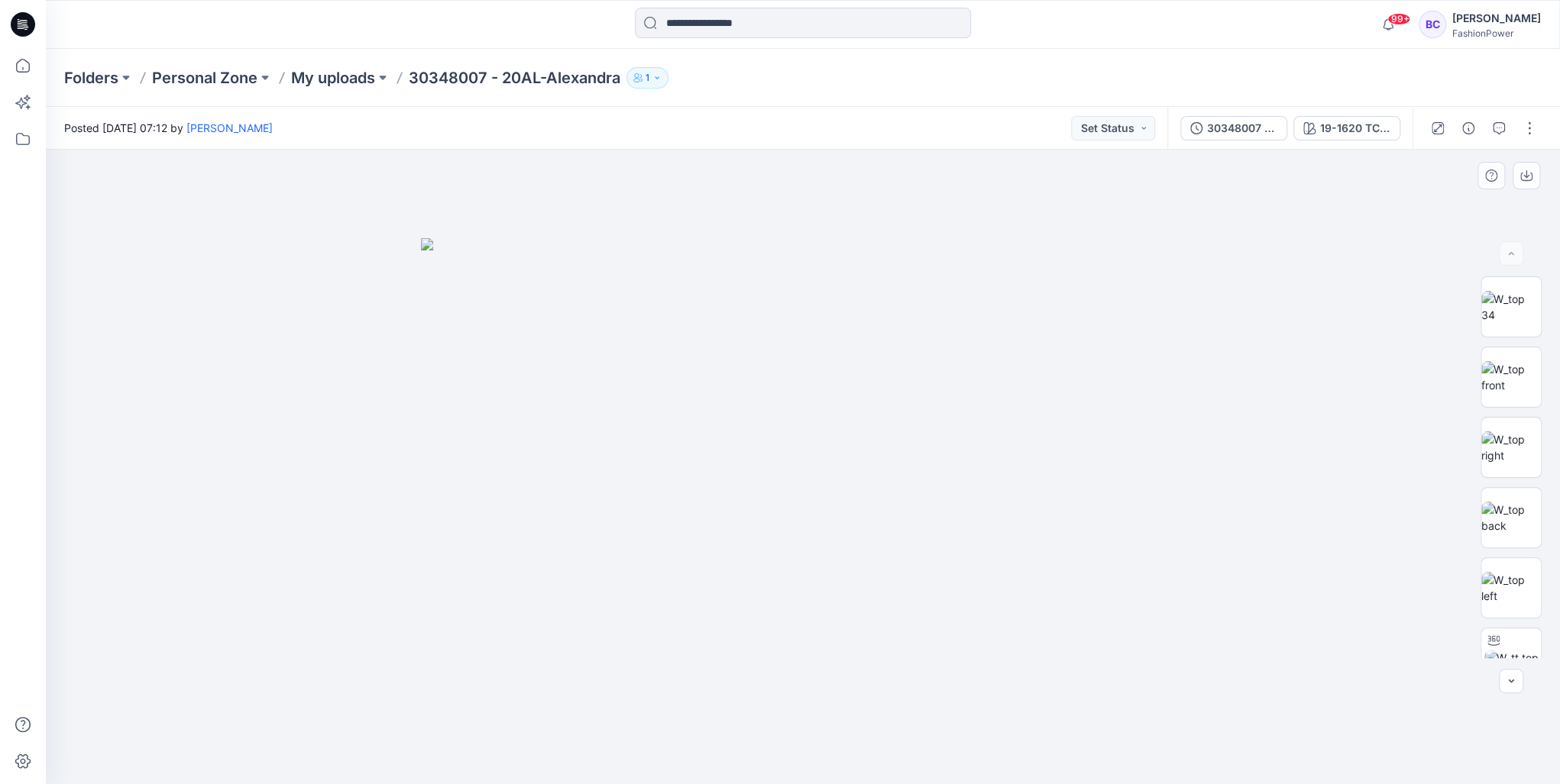
click at [620, 417] on img at bounding box center [803, 511] width 764 height 546
click at [1517, 380] on img at bounding box center [1510, 377] width 59 height 32
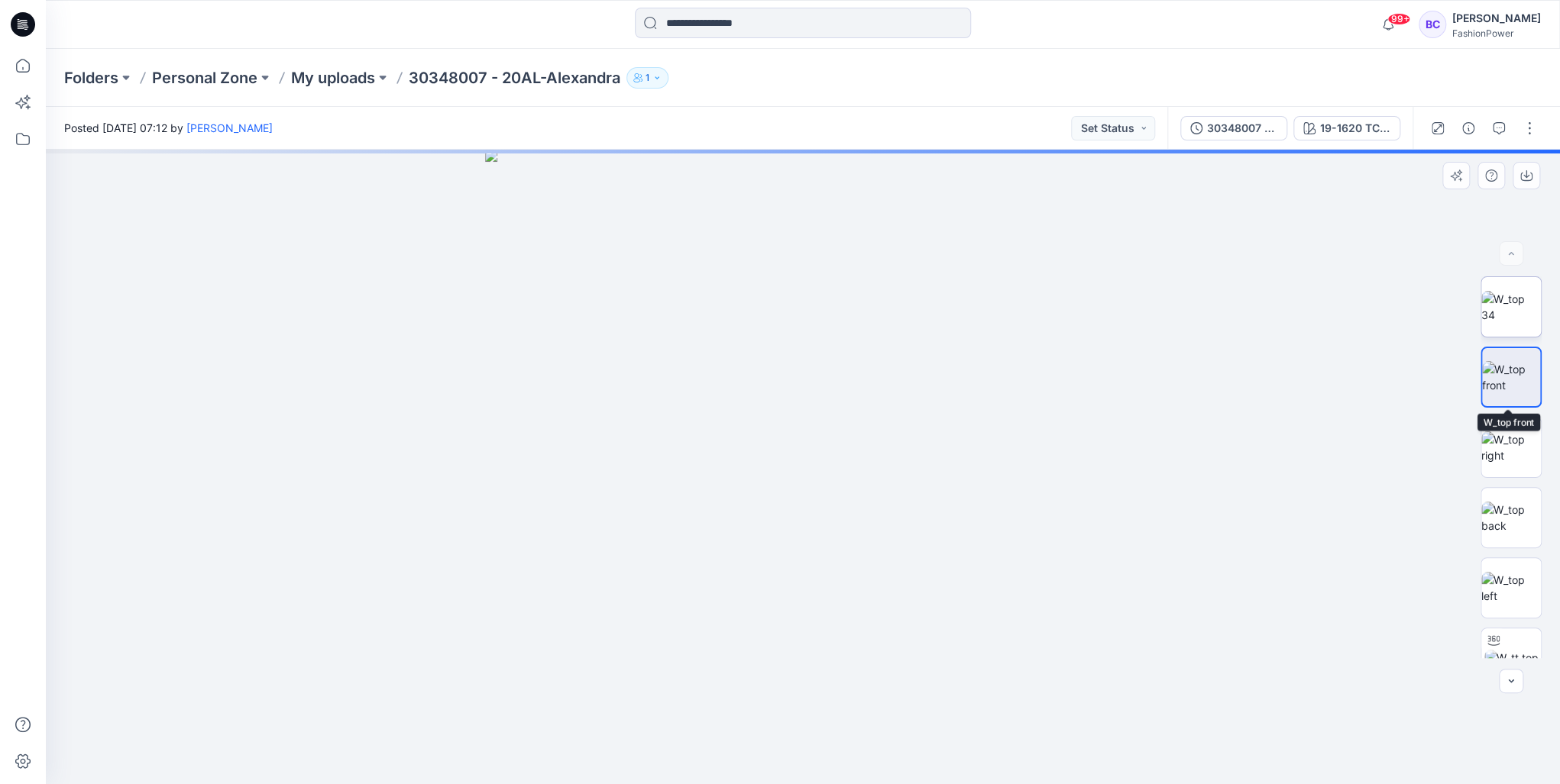
click at [1513, 312] on img at bounding box center [1510, 307] width 59 height 32
click at [1500, 393] on img at bounding box center [1510, 377] width 59 height 32
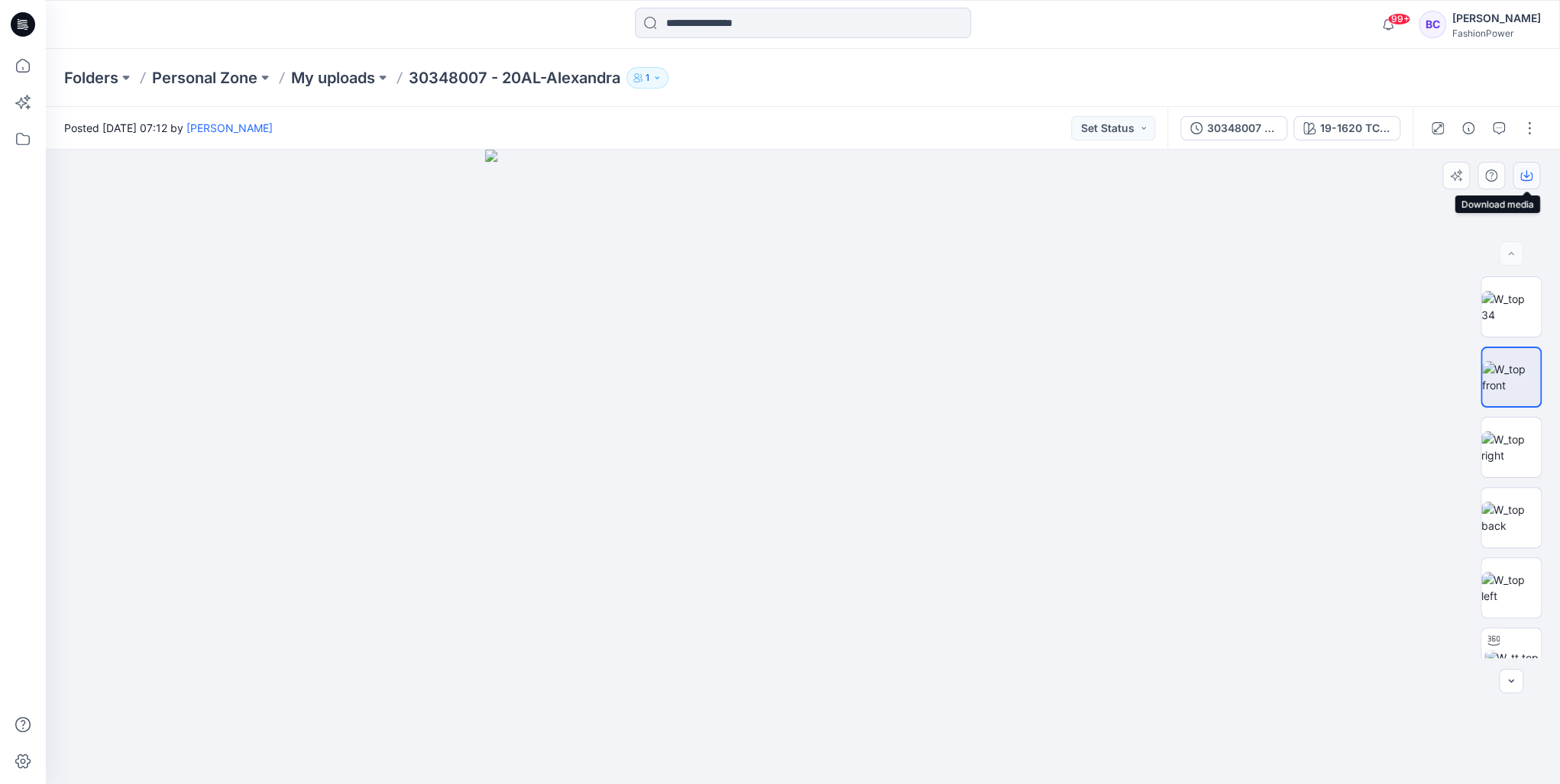
click at [1526, 176] on icon "button" at bounding box center [1526, 174] width 6 height 8
click at [1517, 522] on img at bounding box center [1510, 517] width 59 height 32
click at [1528, 177] on icon "button" at bounding box center [1526, 175] width 13 height 13
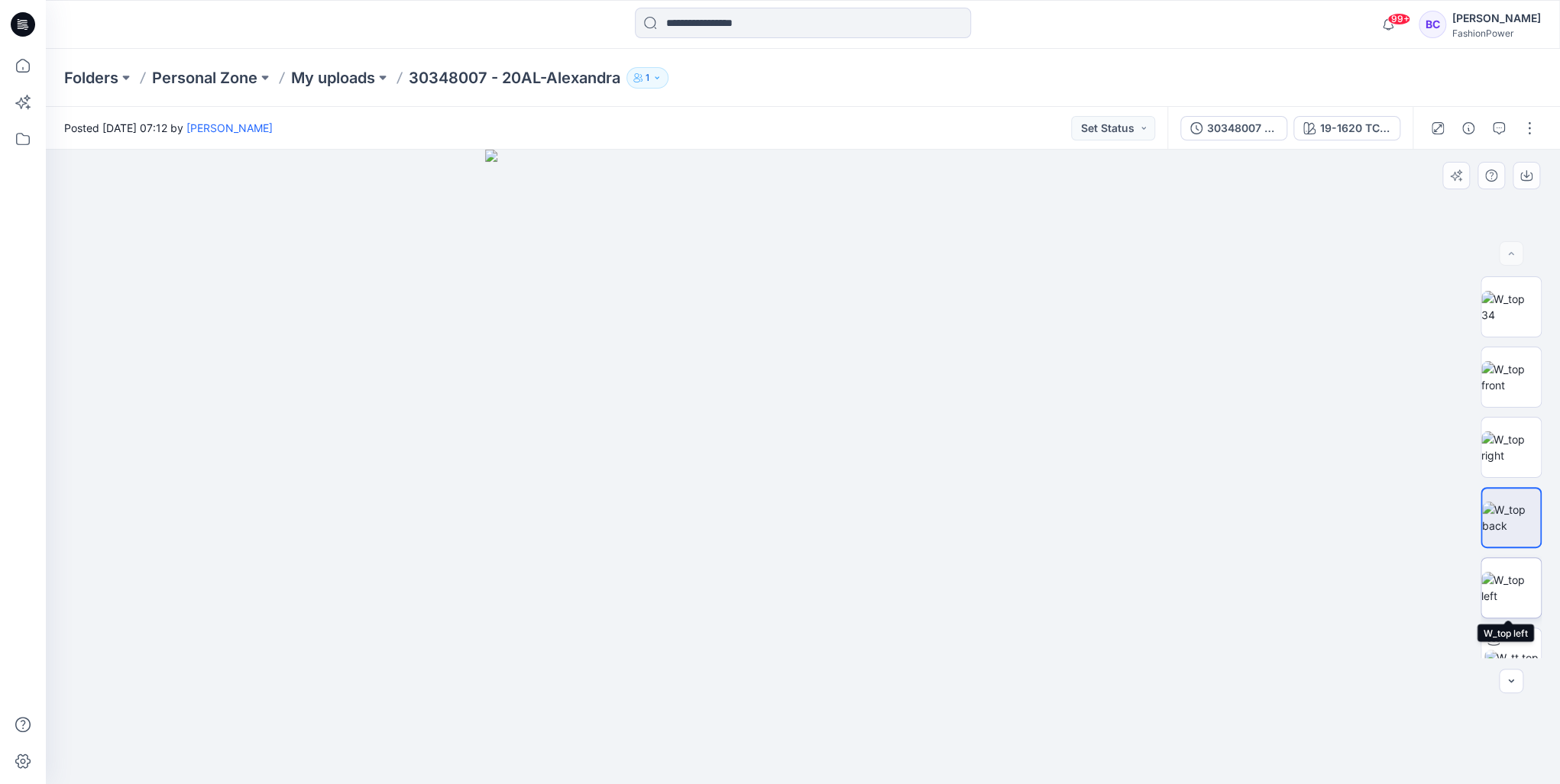
click at [1497, 588] on img at bounding box center [1510, 587] width 59 height 32
click at [1528, 177] on icon "button" at bounding box center [1526, 175] width 13 height 13
click at [1224, 107] on div "30348007 - 20AL-Alexandra 19-1620 TCX Huckleberry" at bounding box center [1290, 129] width 246 height 43
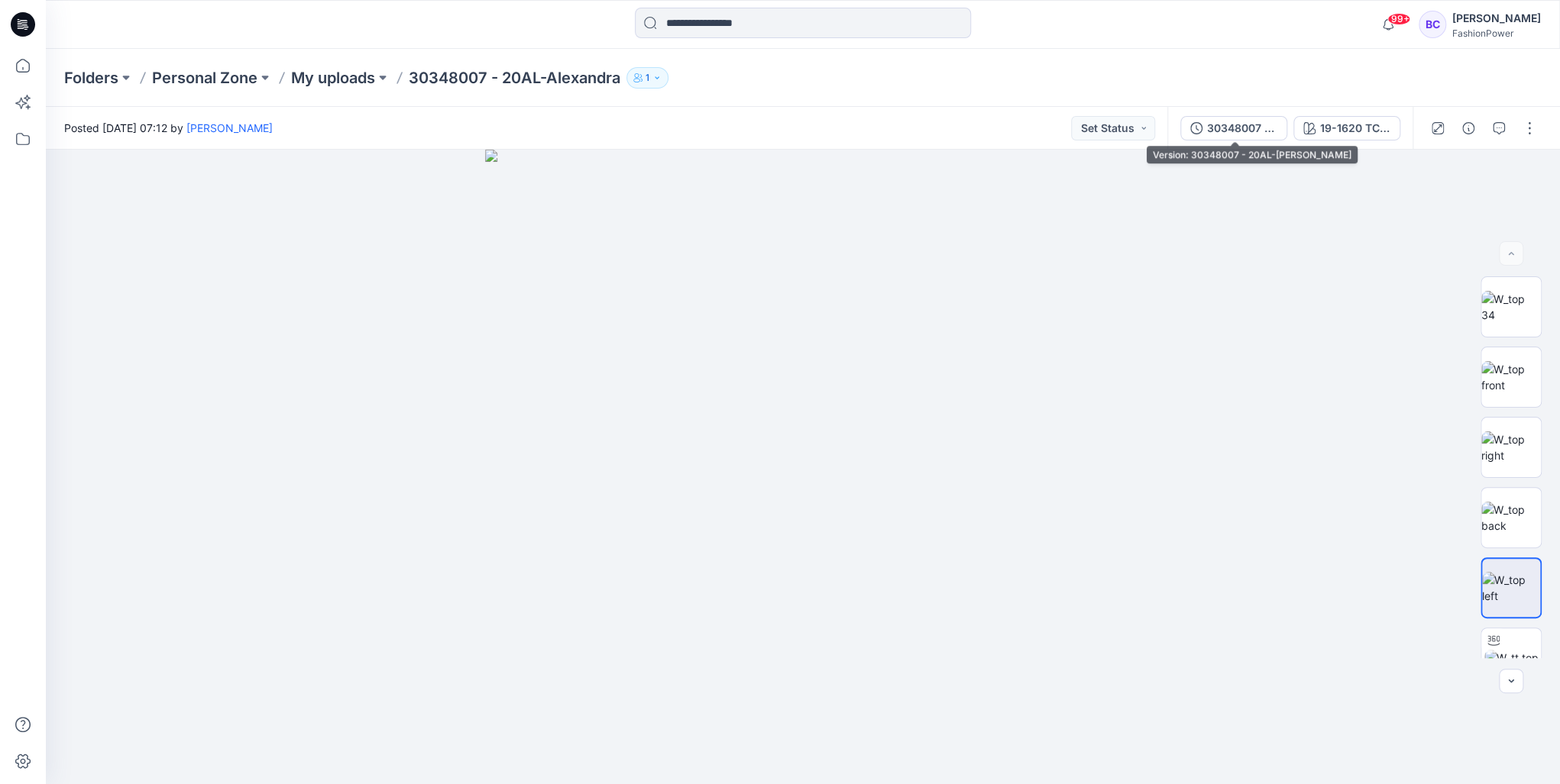
drag, startPoint x: 1218, startPoint y: 126, endPoint x: 1212, endPoint y: 142, distance: 17.1
click at [1218, 126] on div "30348007 - 20AL-Alexandra" at bounding box center [1241, 128] width 70 height 17
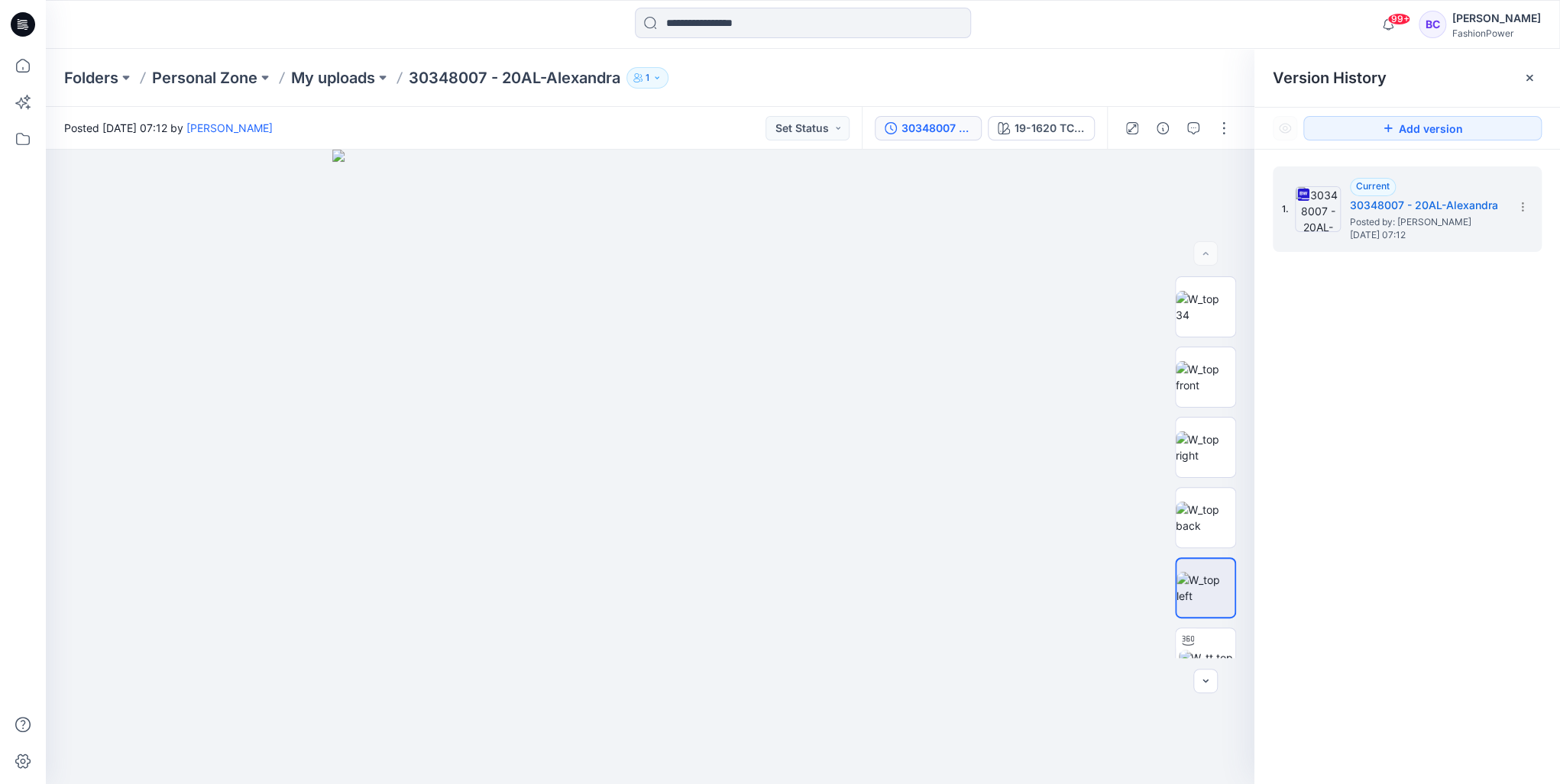
click at [1030, 143] on div "30348007 - 20AL-Alexandra 19-1620 TCX Huckleberry" at bounding box center [984, 129] width 246 height 43
click at [1035, 136] on div "19-1620 TCX Huckleberry" at bounding box center [1049, 128] width 70 height 17
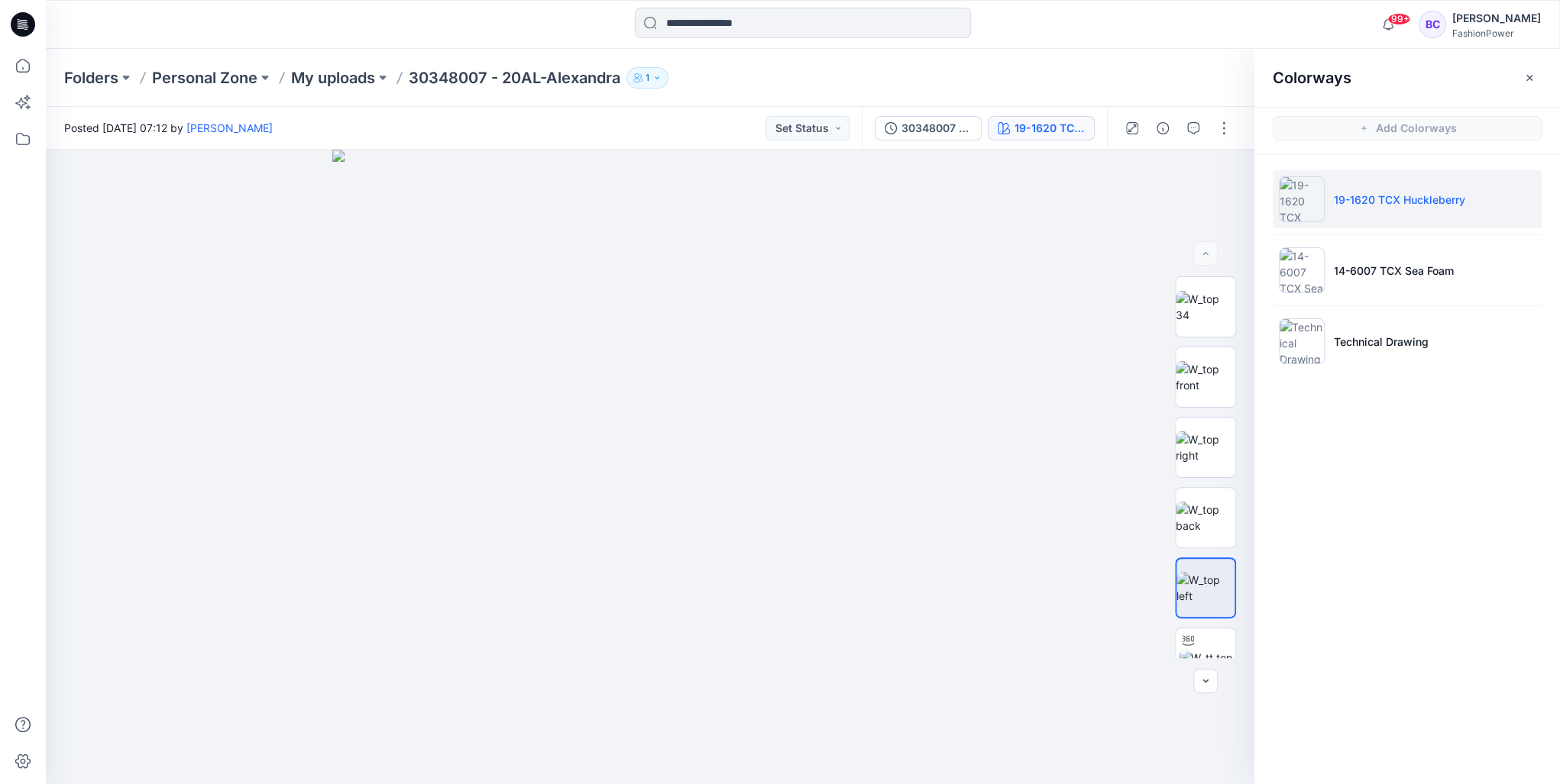
click at [1461, 239] on ul "19-1620 TCX Huckleberry 14-6007 TCX Sea Foam Technical Drawing" at bounding box center [1407, 270] width 306 height 231
click at [1453, 263] on p "14-6007 TCX Sea Foam" at bounding box center [1393, 271] width 120 height 16
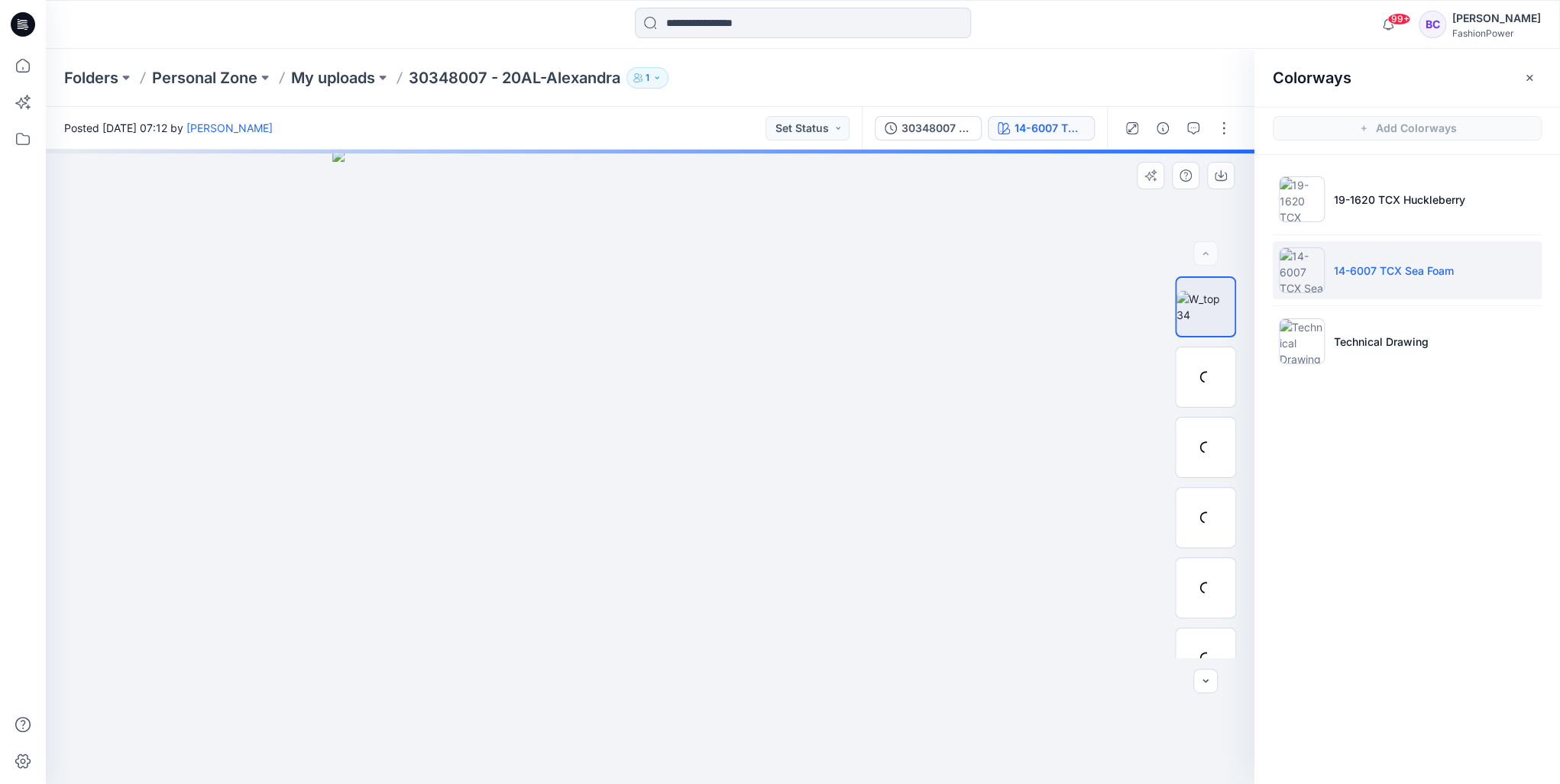
click at [733, 303] on div at bounding box center [650, 467] width 1208 height 634
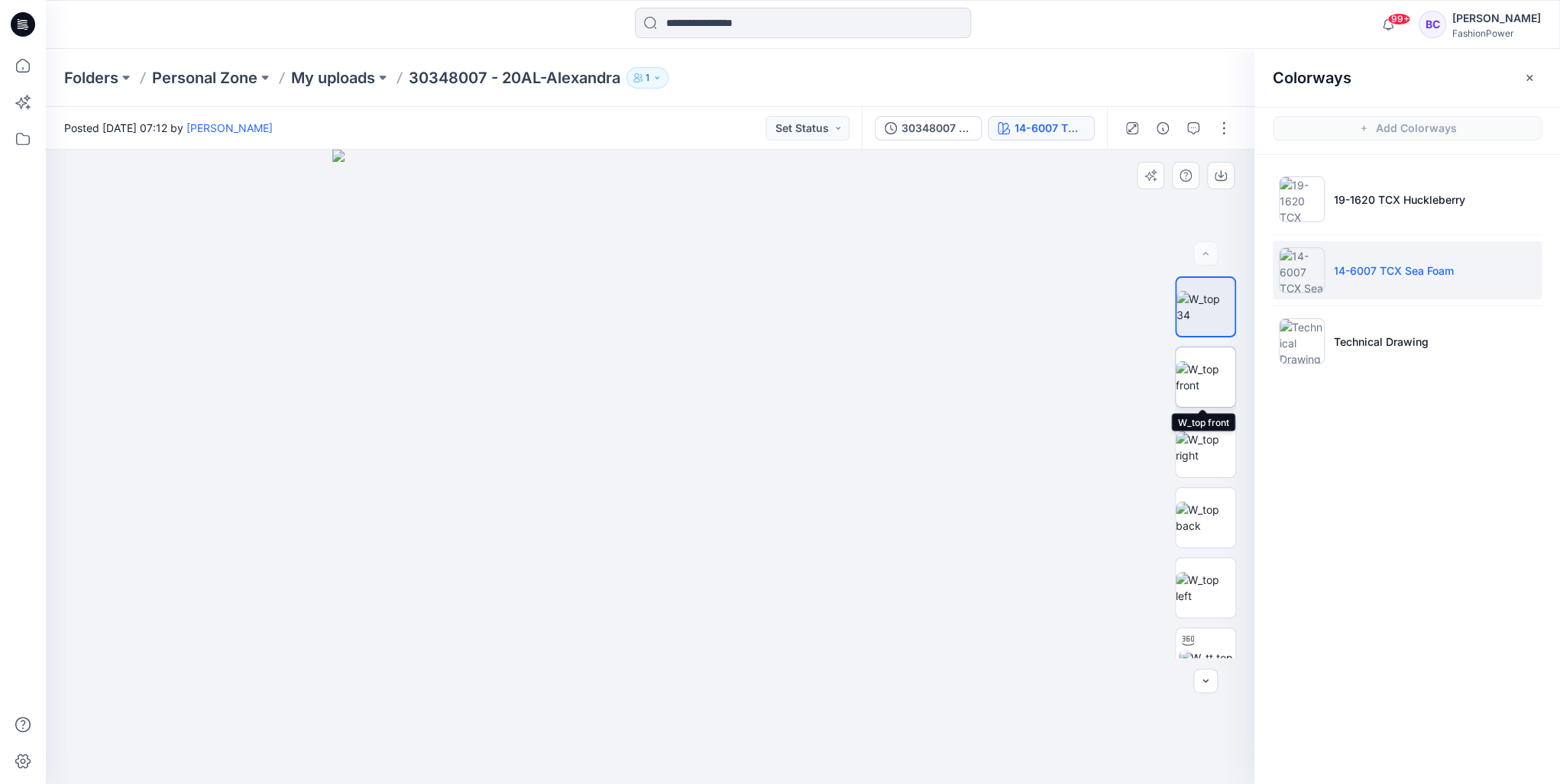
click at [1185, 387] on img at bounding box center [1204, 377] width 59 height 32
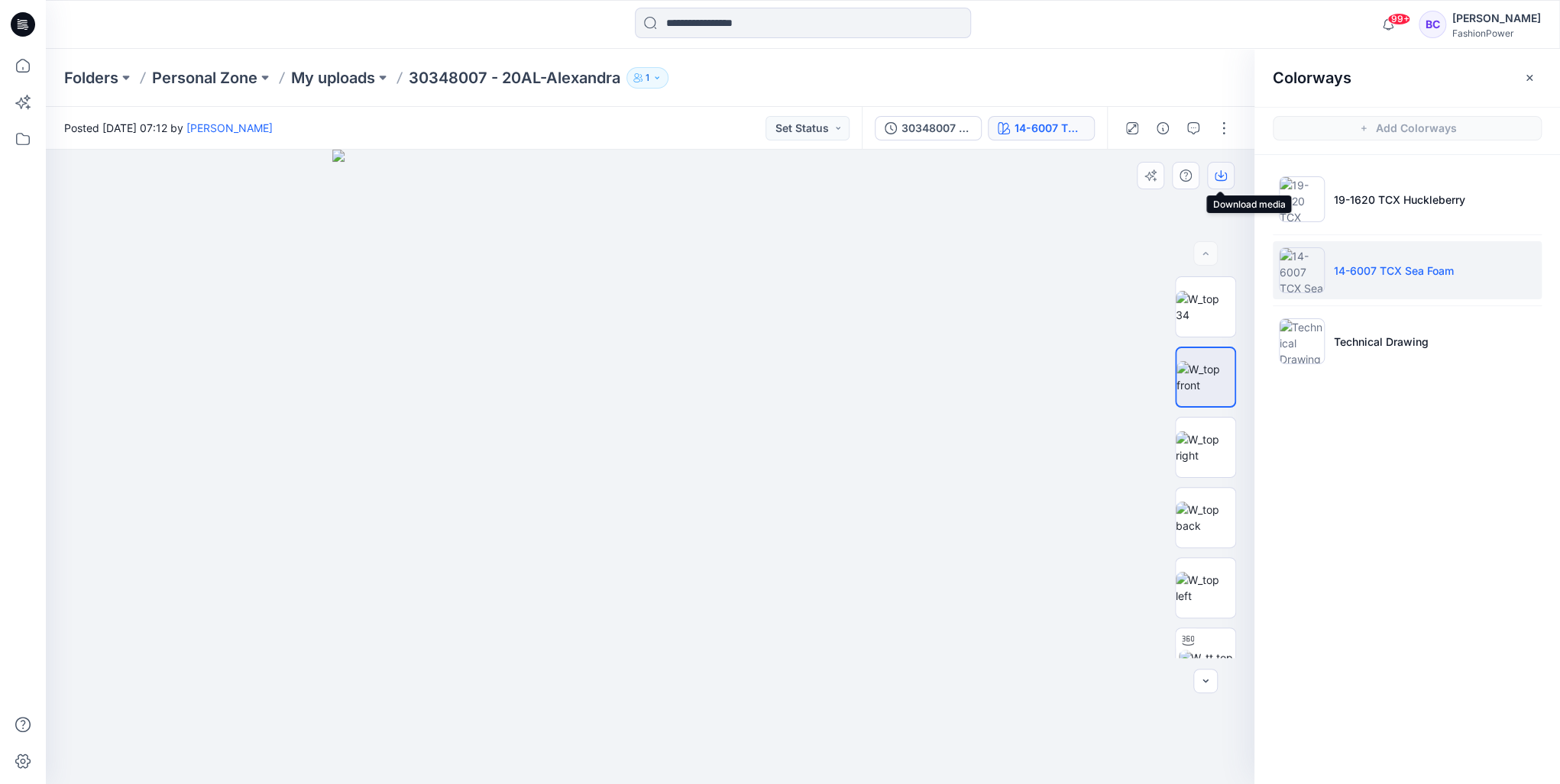
click at [1224, 174] on icon "button" at bounding box center [1220, 175] width 13 height 13
click at [1203, 517] on img at bounding box center [1204, 517] width 59 height 32
